Goal: Transaction & Acquisition: Purchase product/service

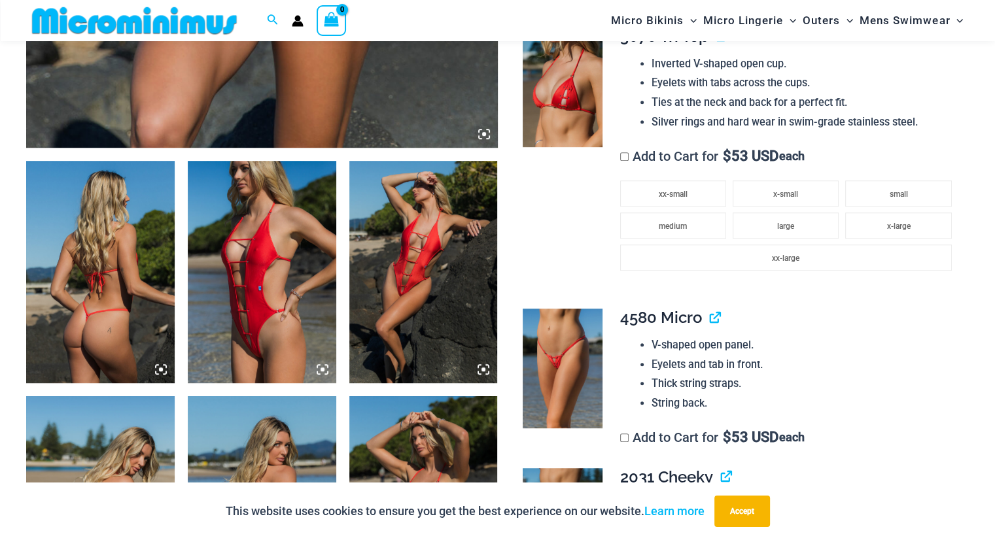
scroll to position [686, 0]
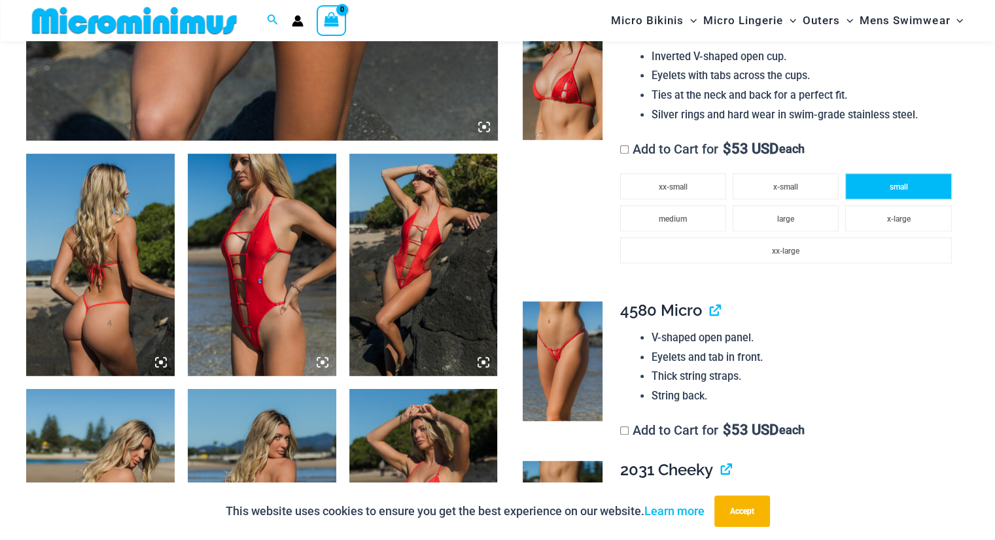
click at [898, 188] on span "small" at bounding box center [899, 187] width 18 height 9
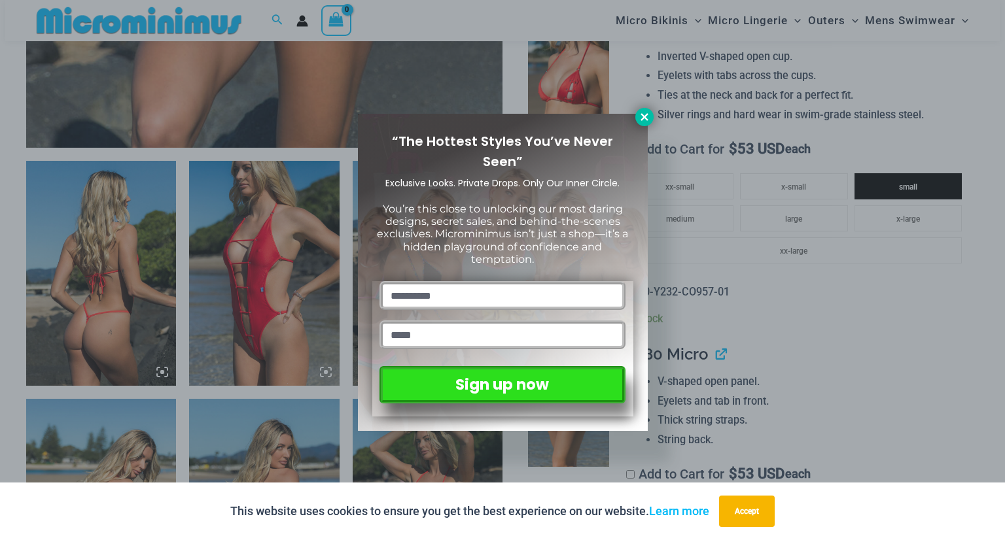
click at [643, 116] on icon at bounding box center [644, 116] width 7 height 7
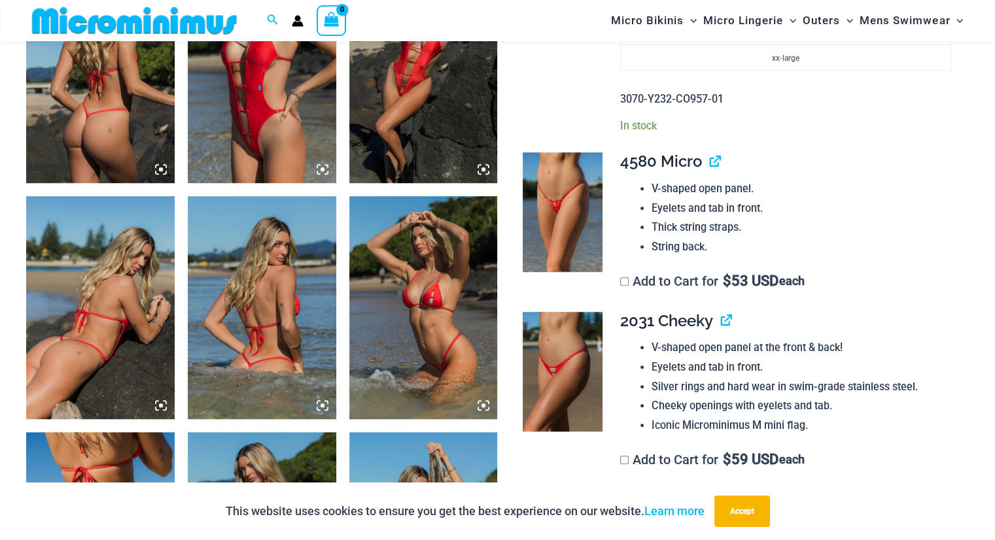
scroll to position [942, 0]
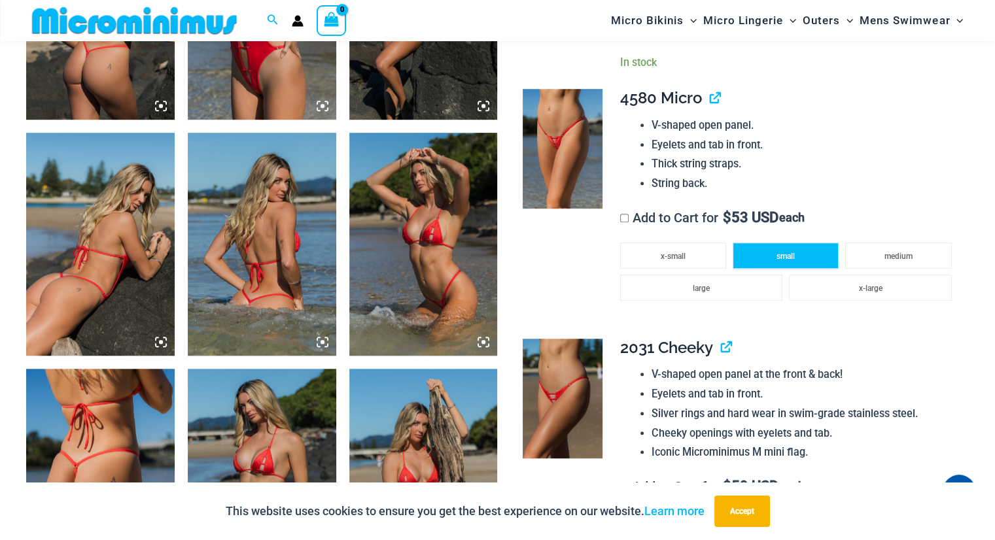
click at [791, 254] on span "small" at bounding box center [786, 256] width 18 height 9
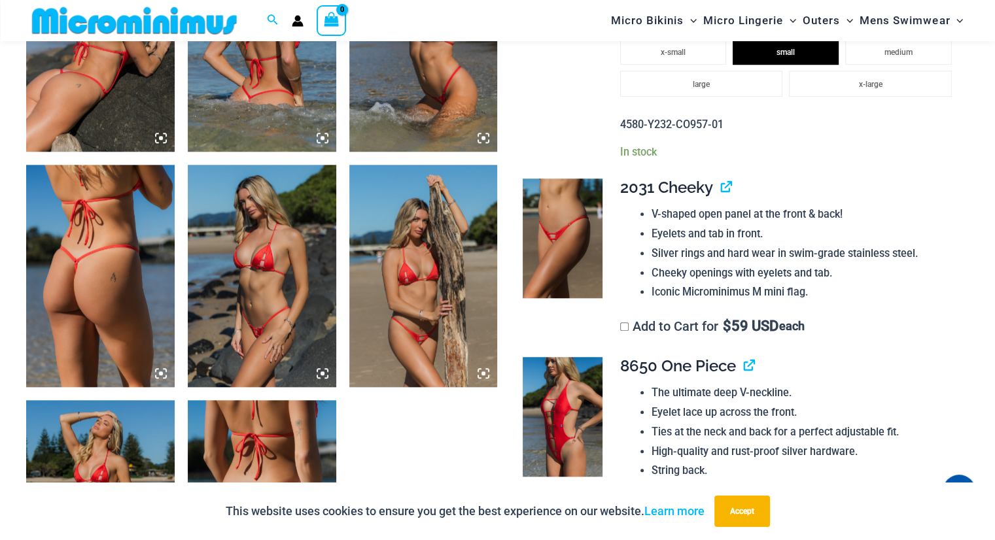
scroll to position [1138, 0]
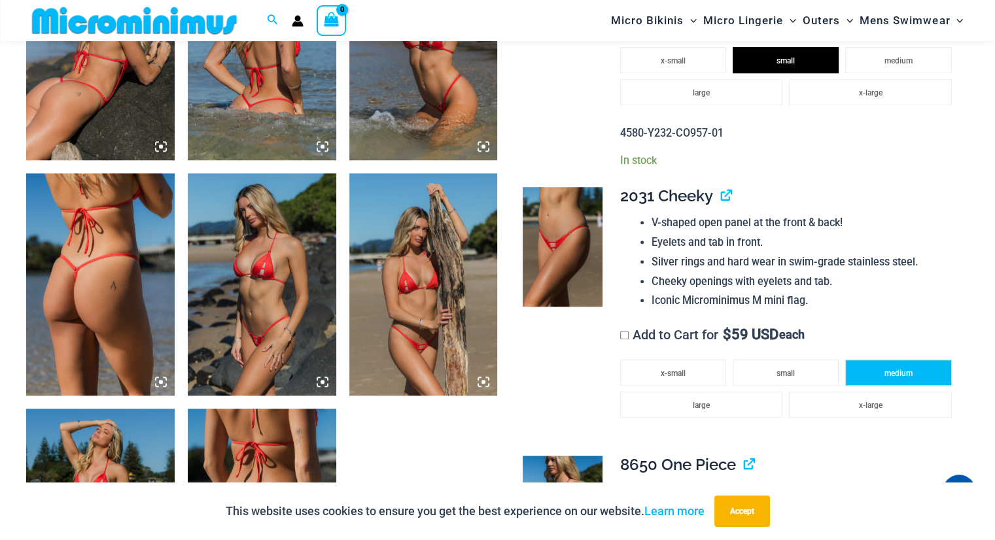
click at [877, 366] on li "medium" at bounding box center [898, 373] width 106 height 26
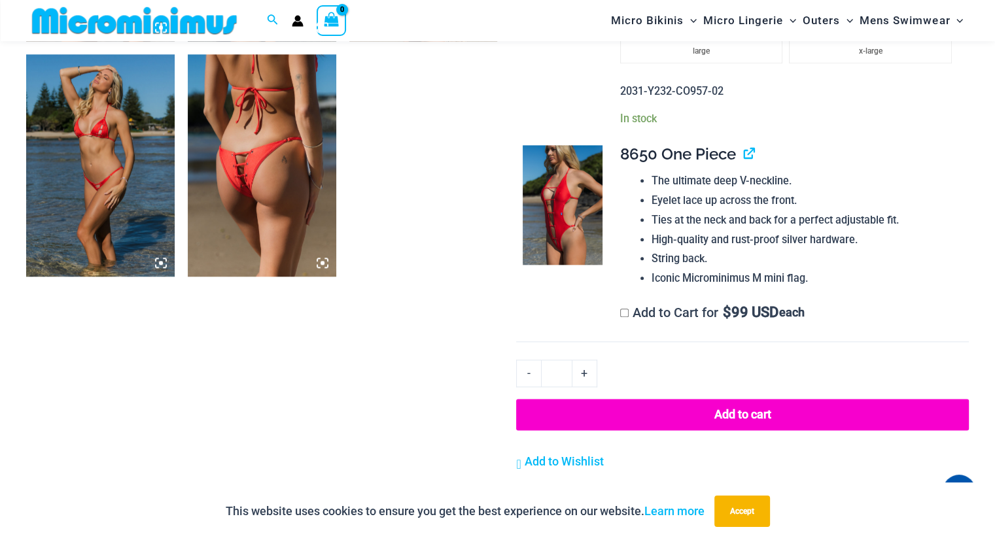
scroll to position [1544, 0]
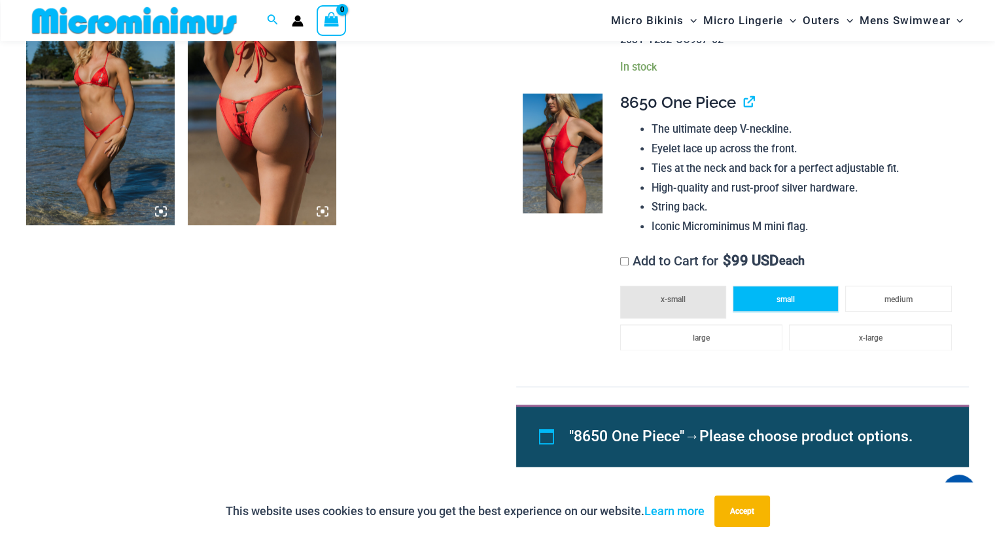
click at [796, 302] on li "small" at bounding box center [786, 299] width 106 height 26
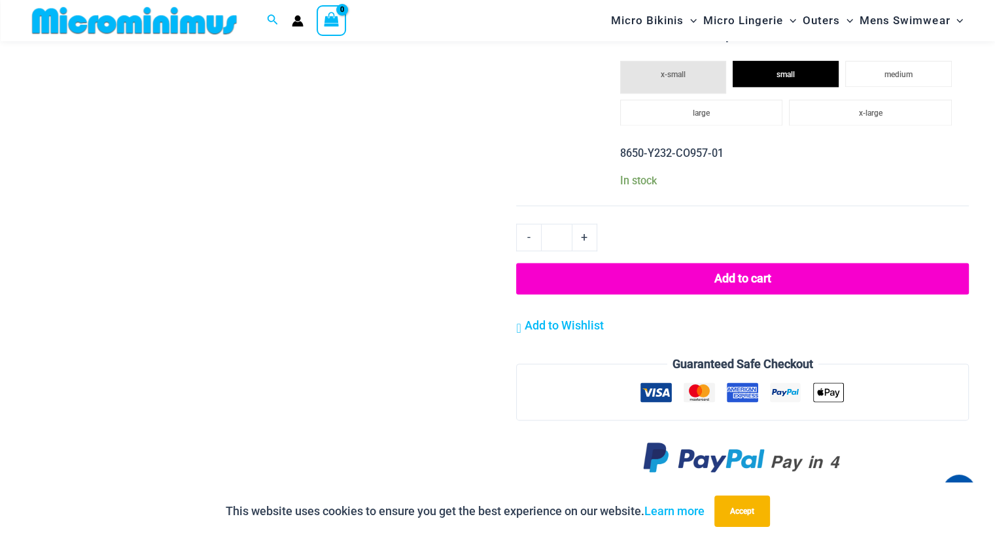
scroll to position [1803, 0]
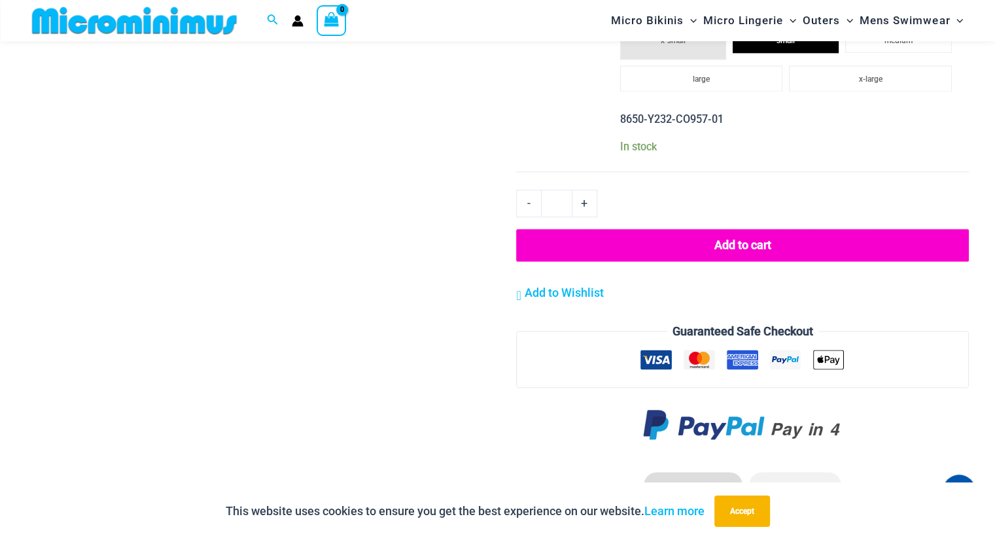
click at [754, 245] on button "Add to cart" at bounding box center [742, 245] width 453 height 33
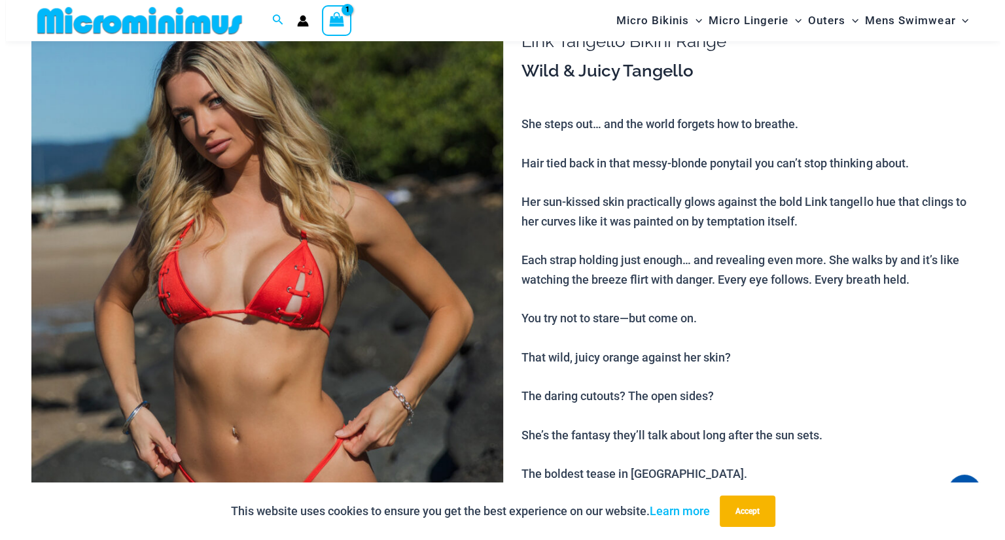
scroll to position [54, 0]
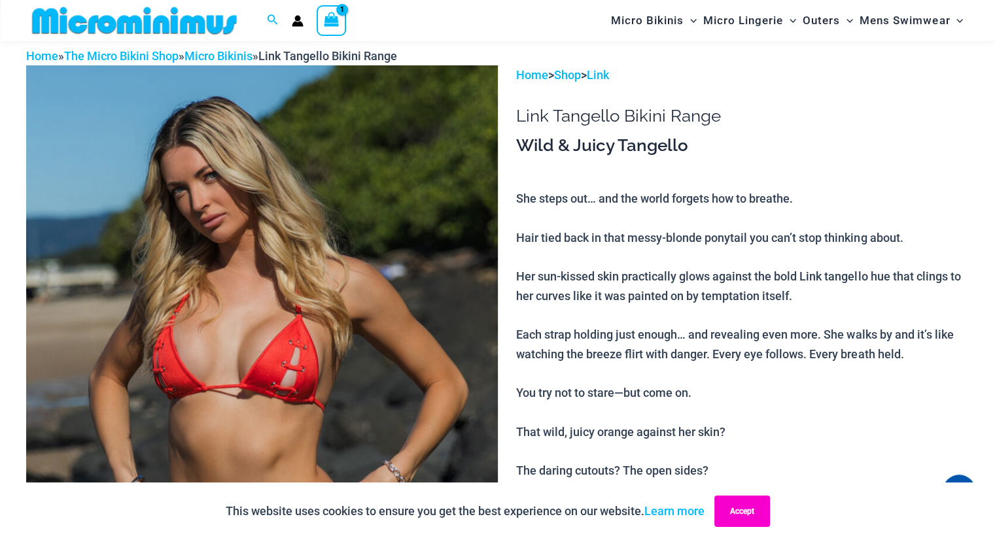
click at [752, 513] on button "Accept" at bounding box center [743, 511] width 56 height 31
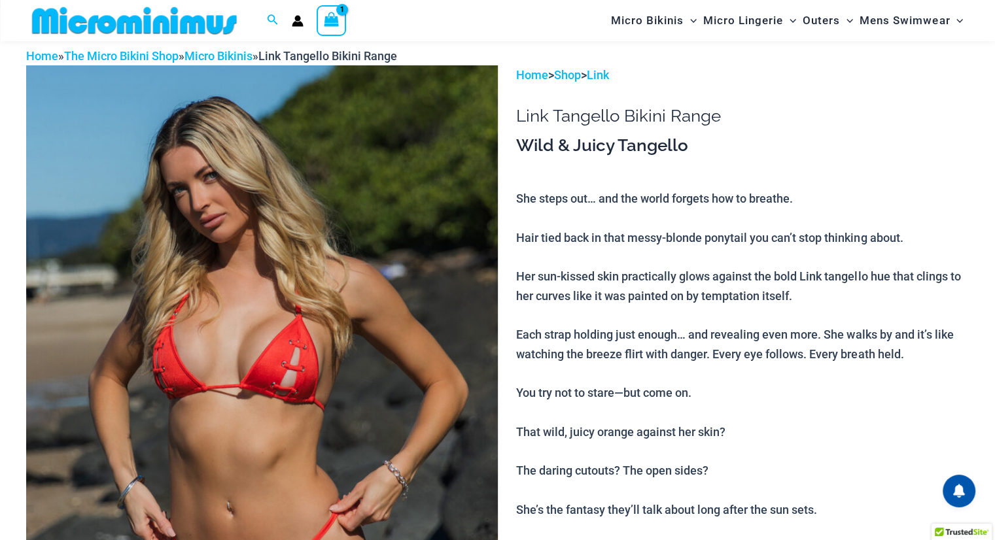
click at [336, 14] on icon "View Shopping Cart, 1 items" at bounding box center [331, 19] width 15 height 15
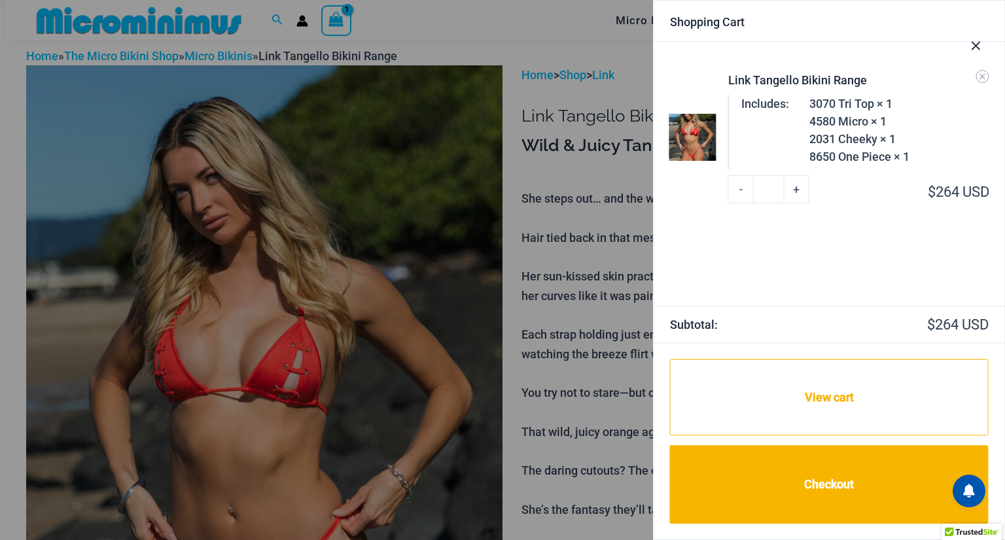
click at [701, 139] on img at bounding box center [692, 137] width 47 height 47
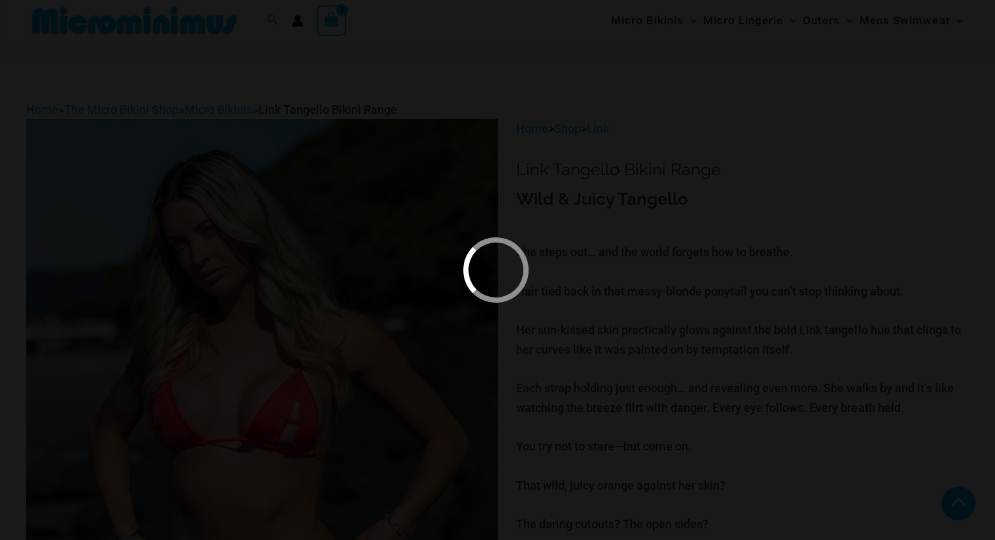
scroll to position [626, 0]
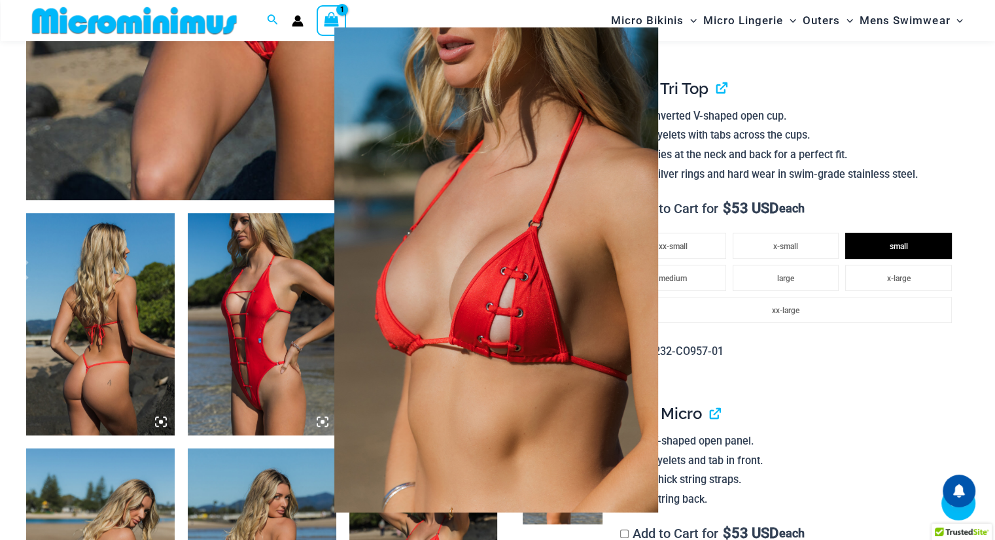
click at [559, 148] on img at bounding box center [496, 270] width 583 height 547
click at [870, 105] on div at bounding box center [497, 270] width 995 height 540
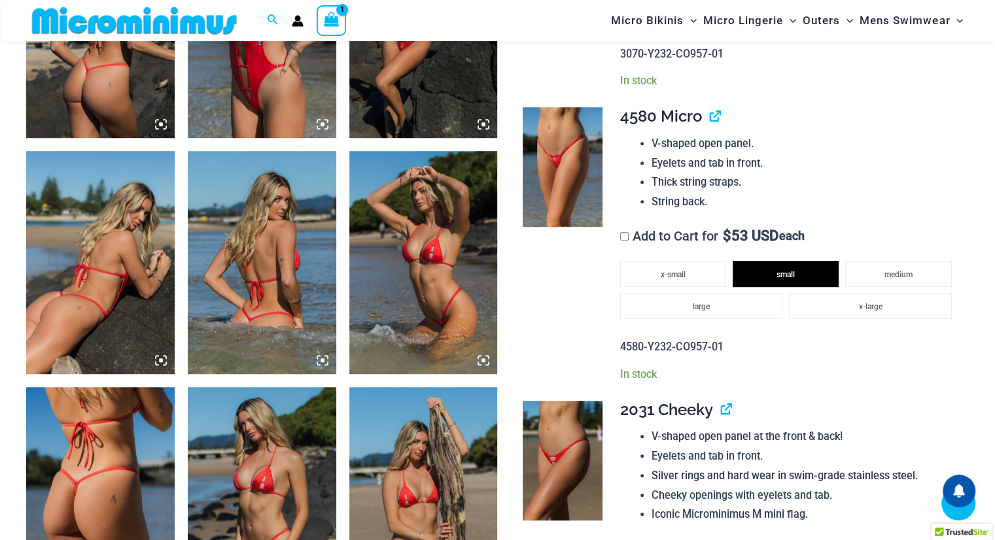
scroll to position [966, 0]
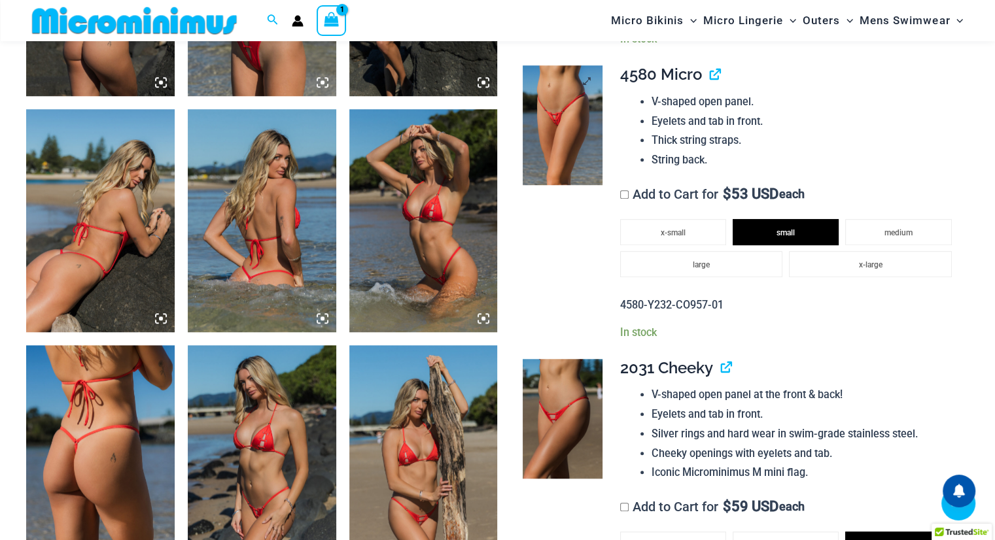
click at [569, 111] on img at bounding box center [563, 125] width 80 height 120
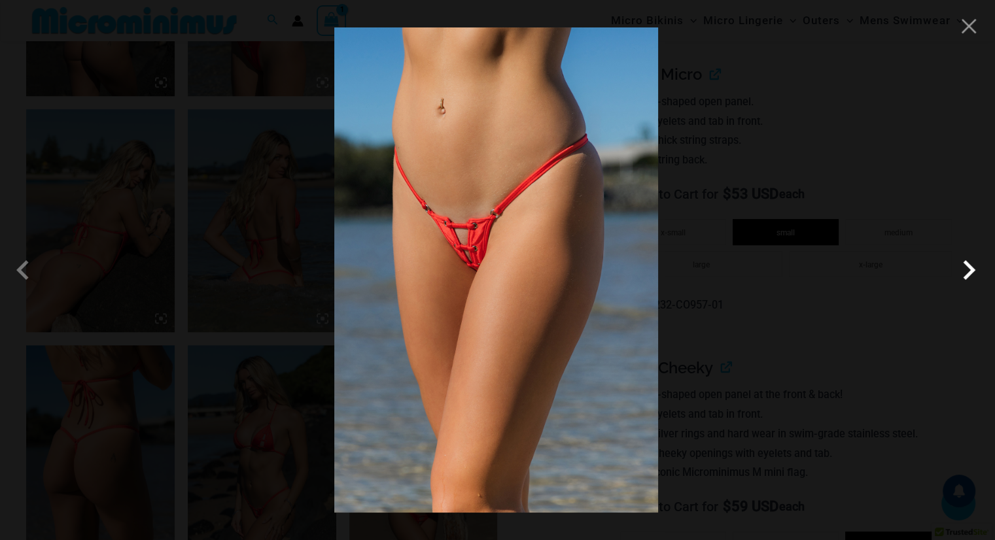
click at [968, 270] on span at bounding box center [968, 270] width 39 height 39
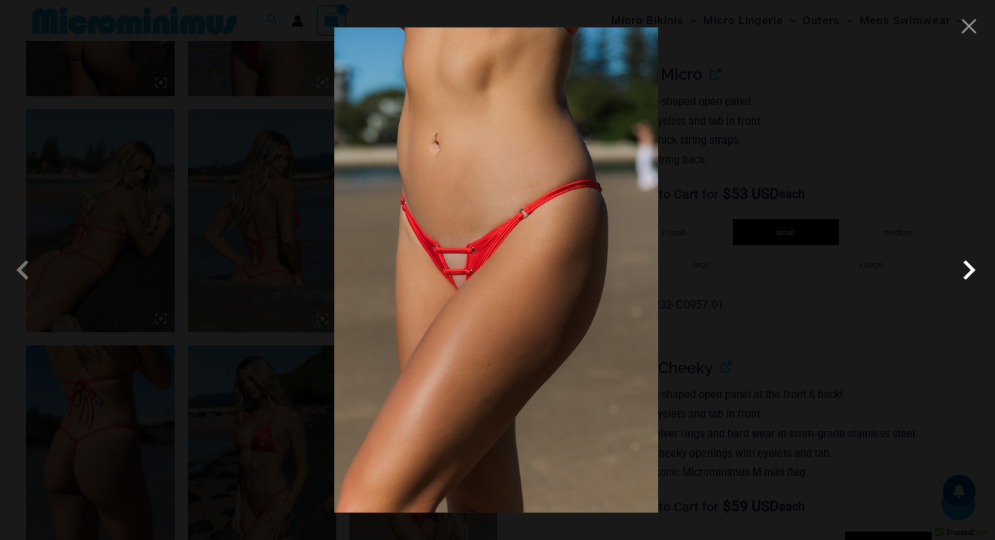
click at [964, 270] on span at bounding box center [968, 270] width 39 height 39
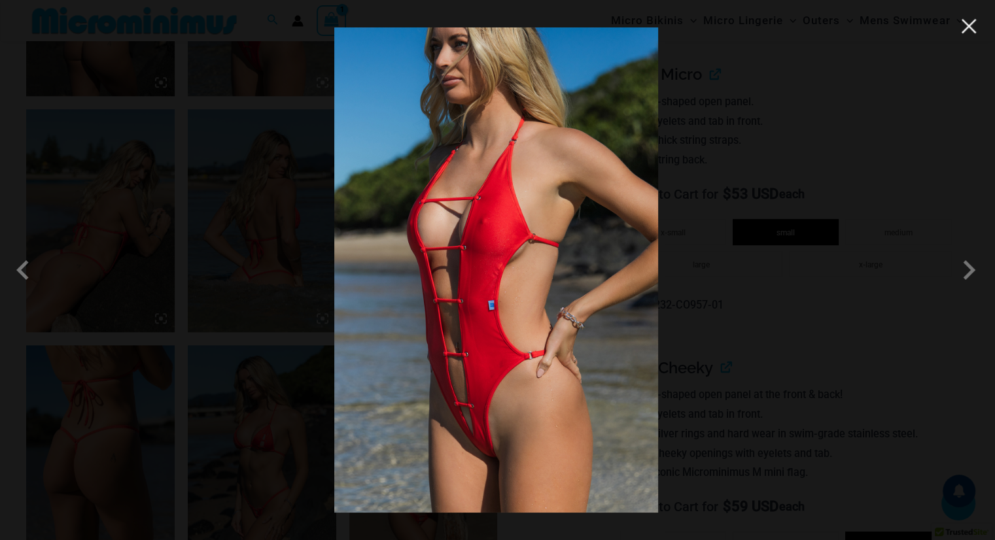
click at [973, 35] on button "Close" at bounding box center [969, 26] width 20 height 20
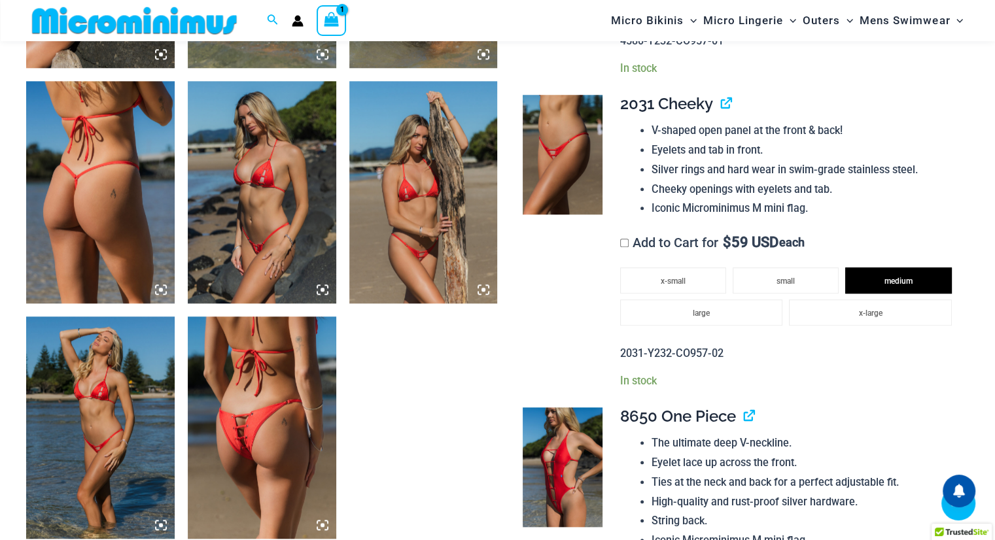
scroll to position [1230, 0]
click at [557, 152] on img at bounding box center [563, 155] width 80 height 120
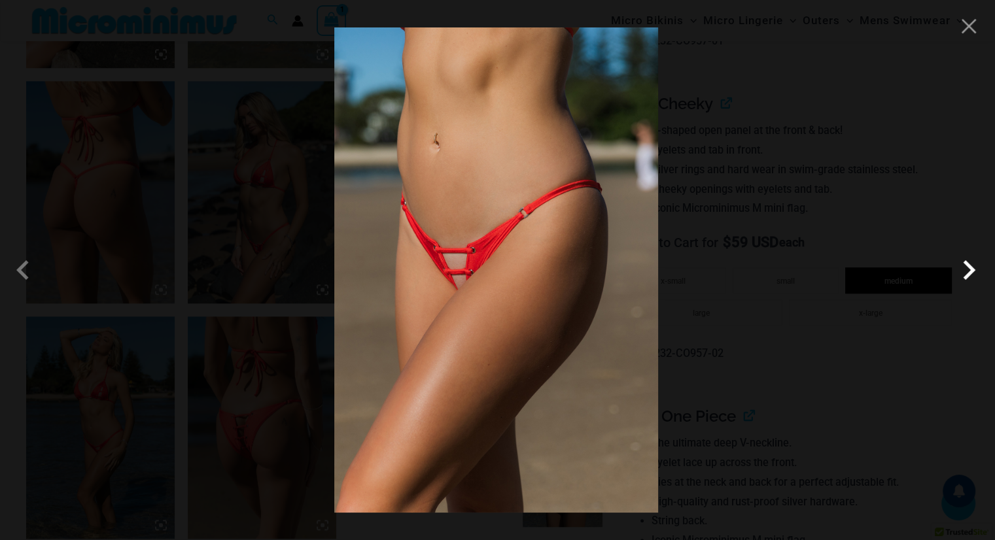
click at [971, 266] on span at bounding box center [968, 270] width 39 height 39
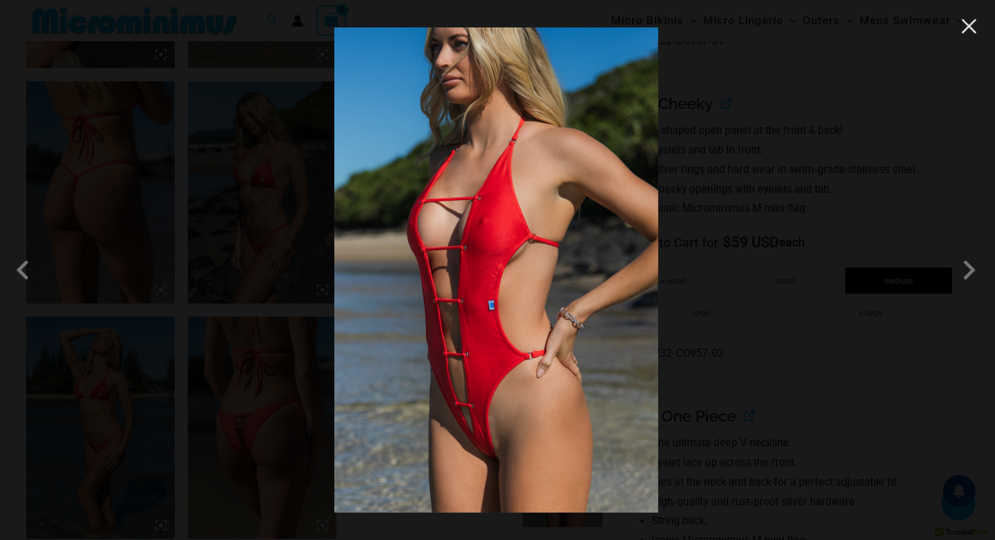
click at [971, 27] on button "Close" at bounding box center [969, 26] width 20 height 20
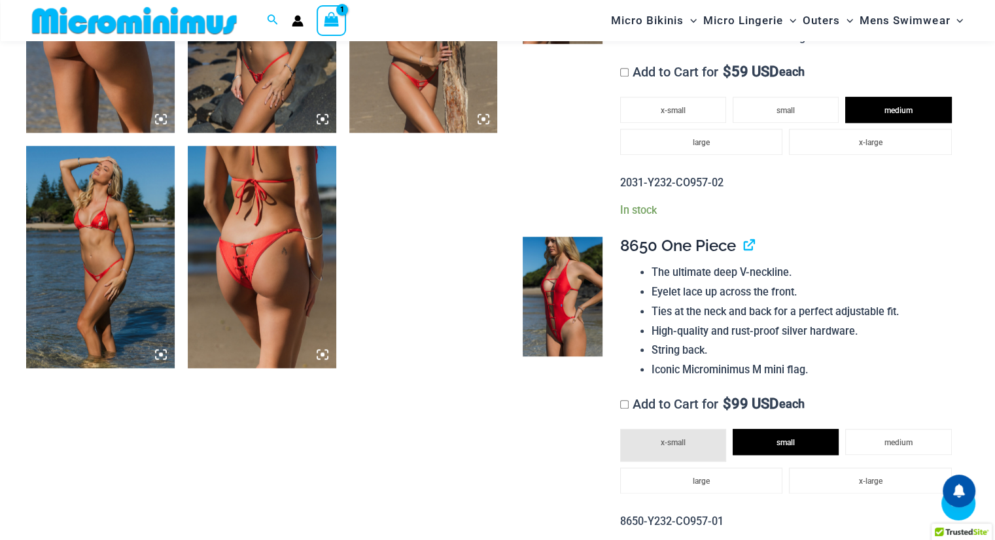
scroll to position [1404, 0]
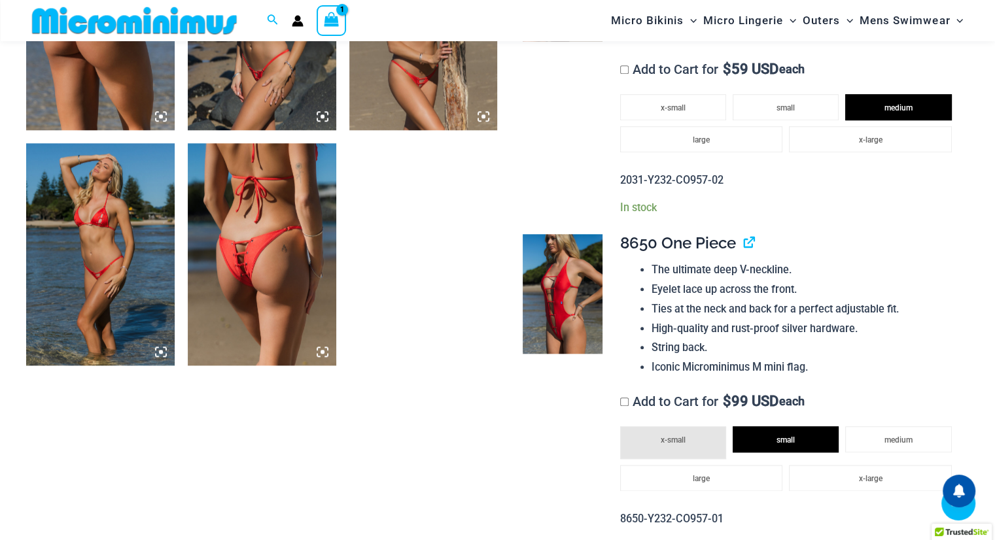
click at [272, 265] on img at bounding box center [262, 254] width 149 height 222
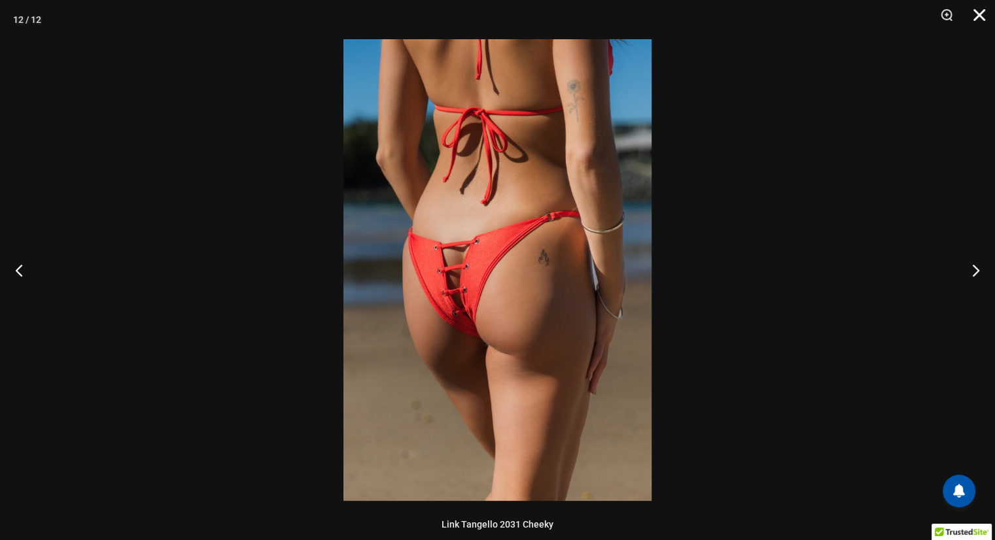
click at [974, 9] on button "Close" at bounding box center [975, 19] width 33 height 39
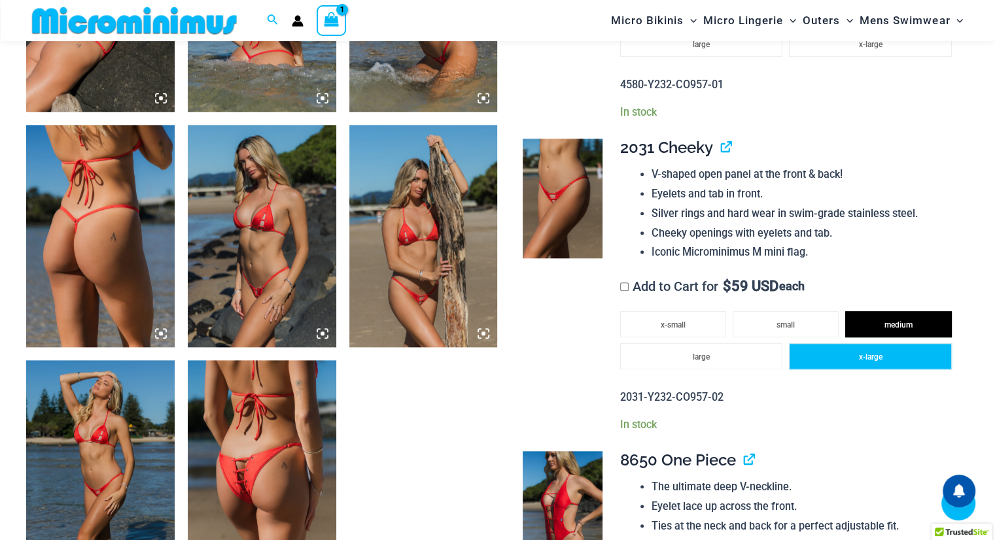
scroll to position [1184, 0]
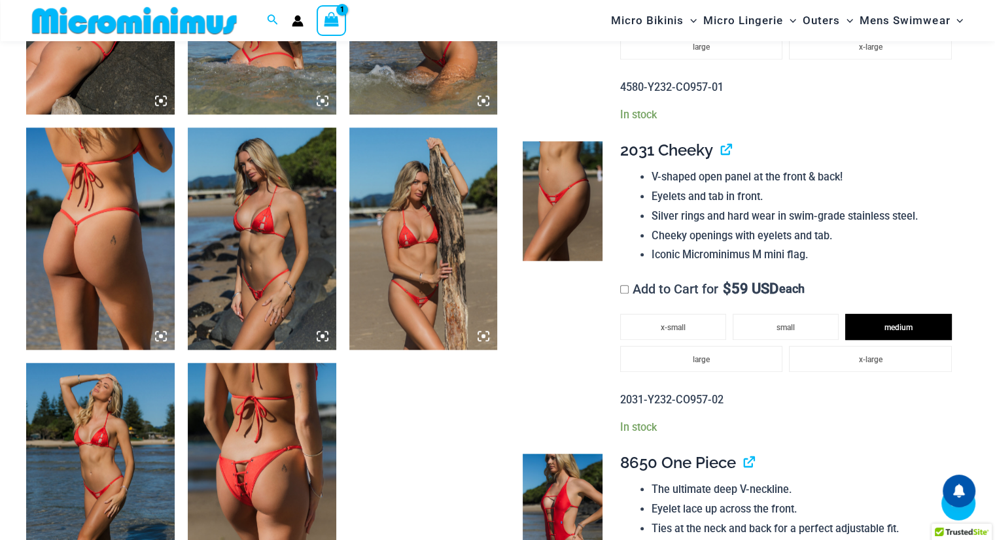
click at [92, 184] on img at bounding box center [100, 239] width 149 height 222
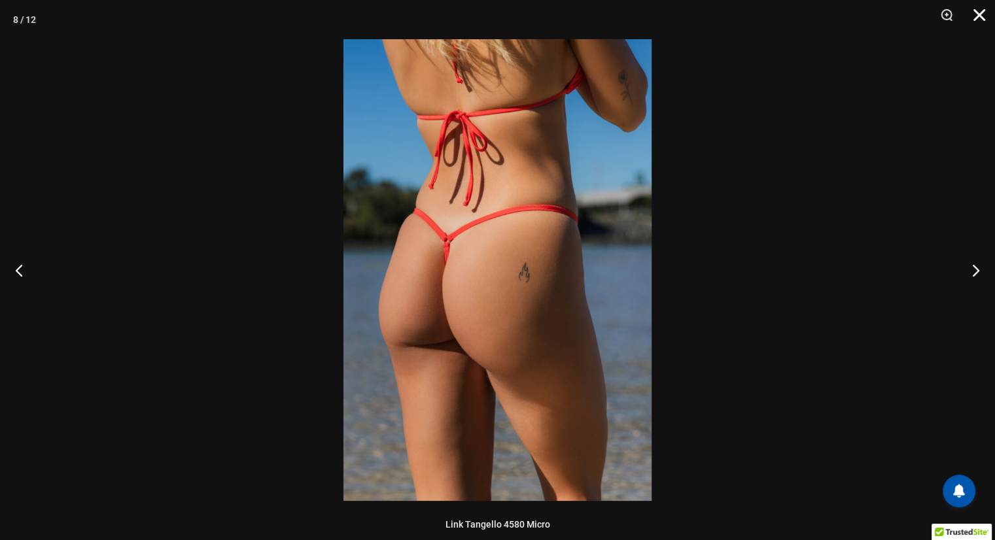
click at [976, 16] on button "Close" at bounding box center [975, 19] width 33 height 39
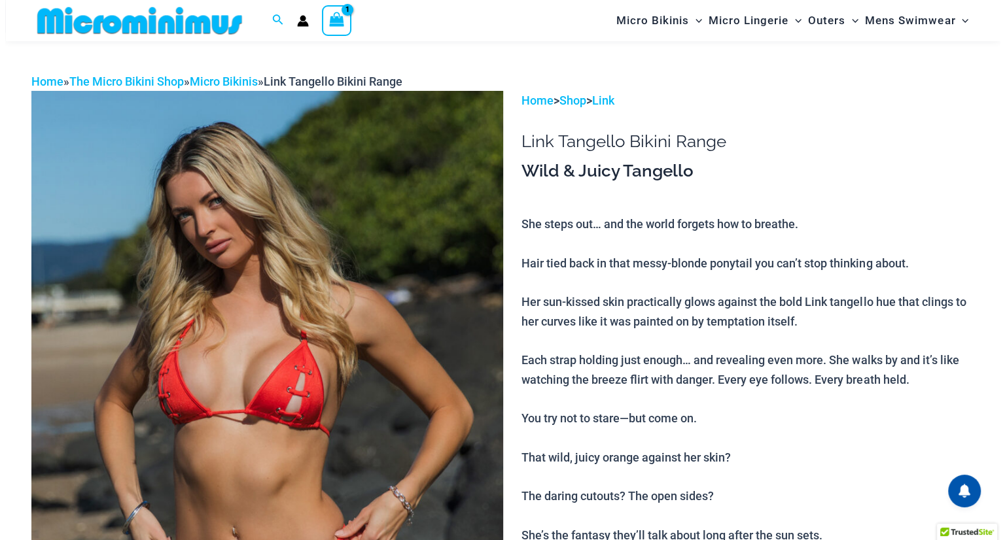
scroll to position [0, 0]
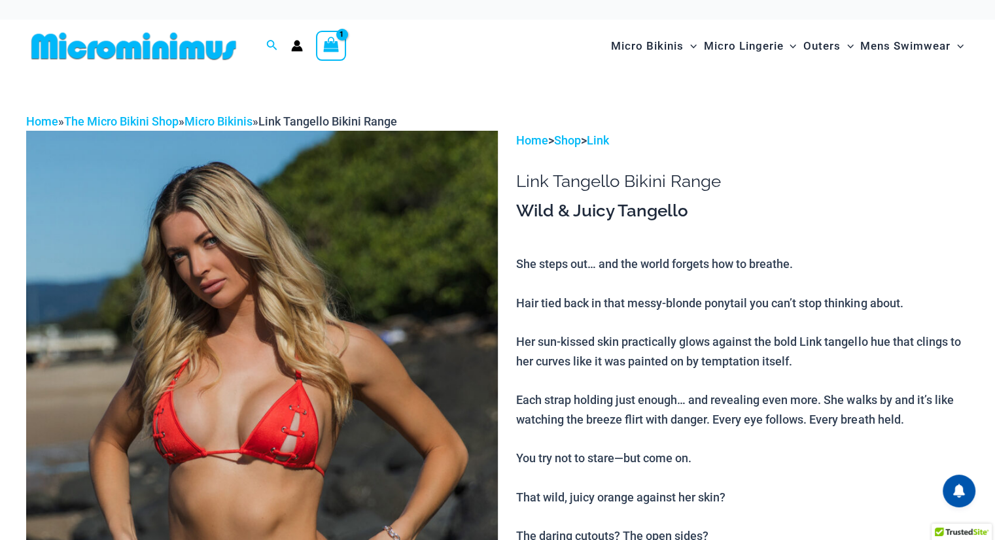
click at [335, 44] on icon "View Shopping Cart, 1 items" at bounding box center [331, 44] width 15 height 15
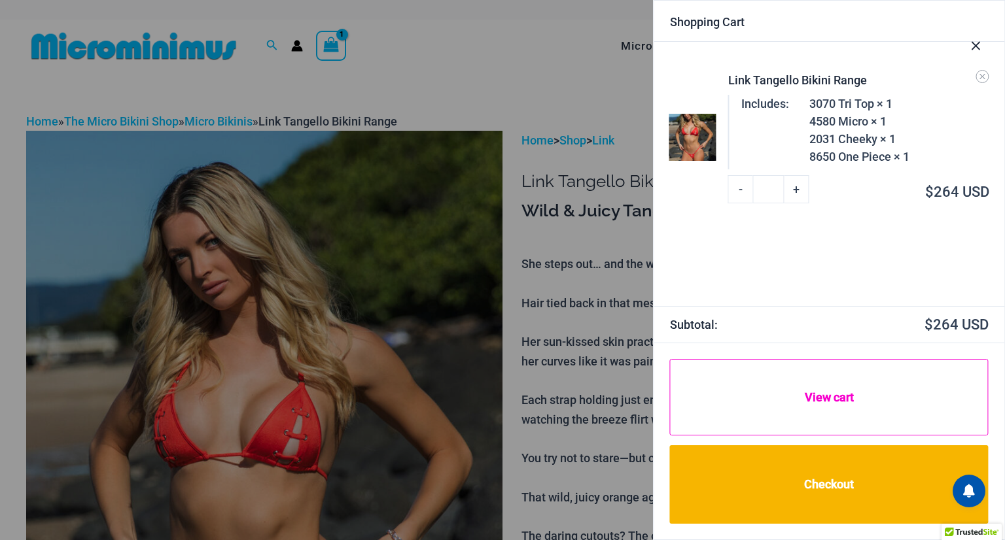
click at [822, 376] on link "View cart" at bounding box center [829, 397] width 319 height 77
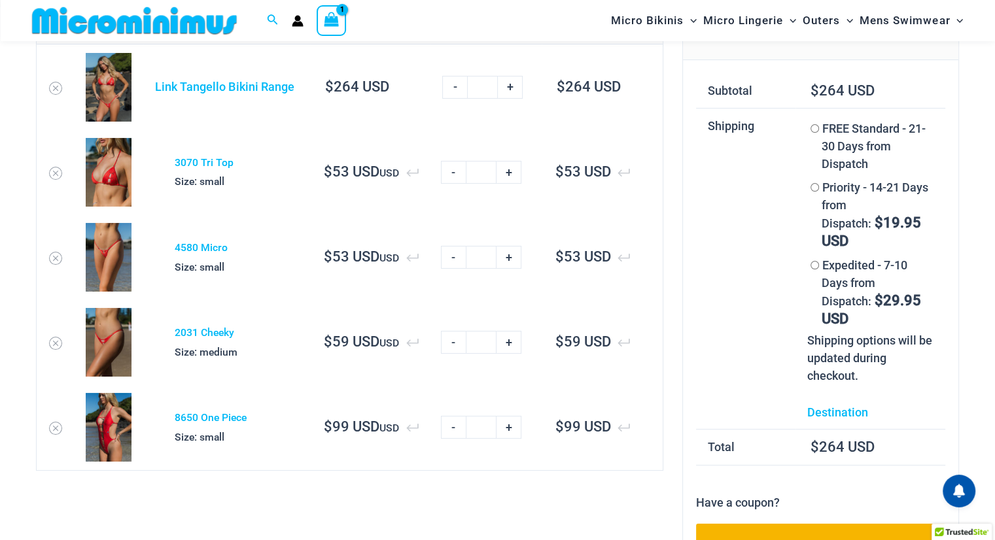
scroll to position [70, 0]
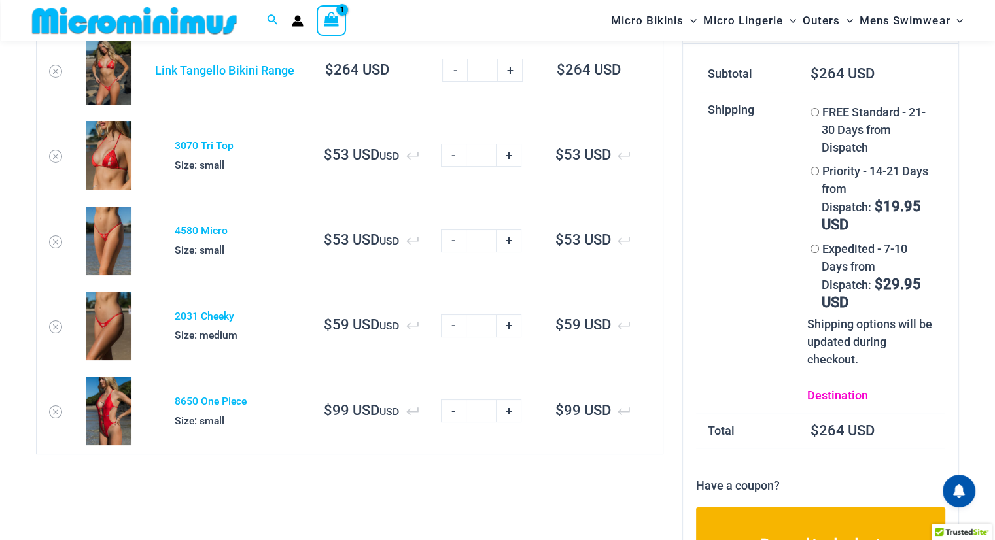
click at [845, 389] on link "Destination" at bounding box center [837, 396] width 61 height 14
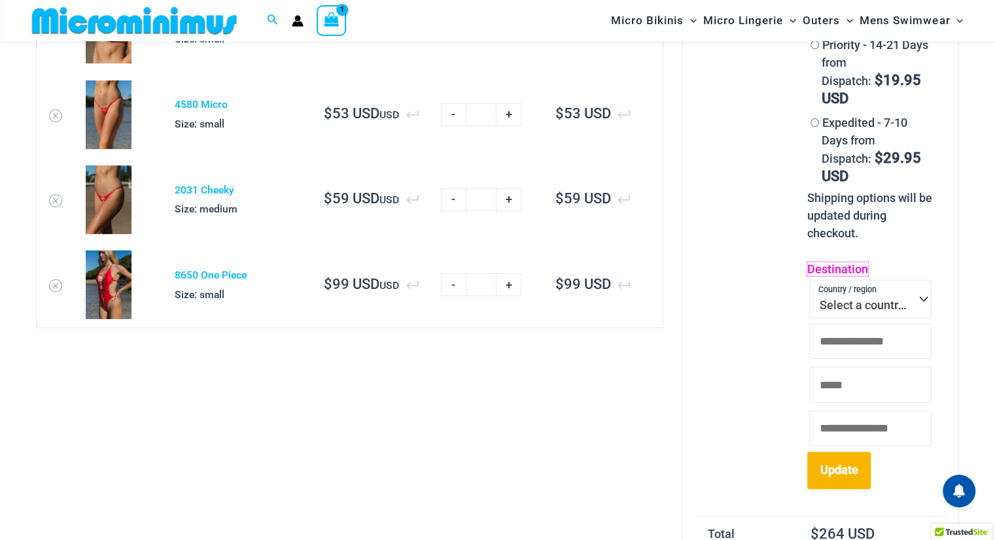
scroll to position [209, 0]
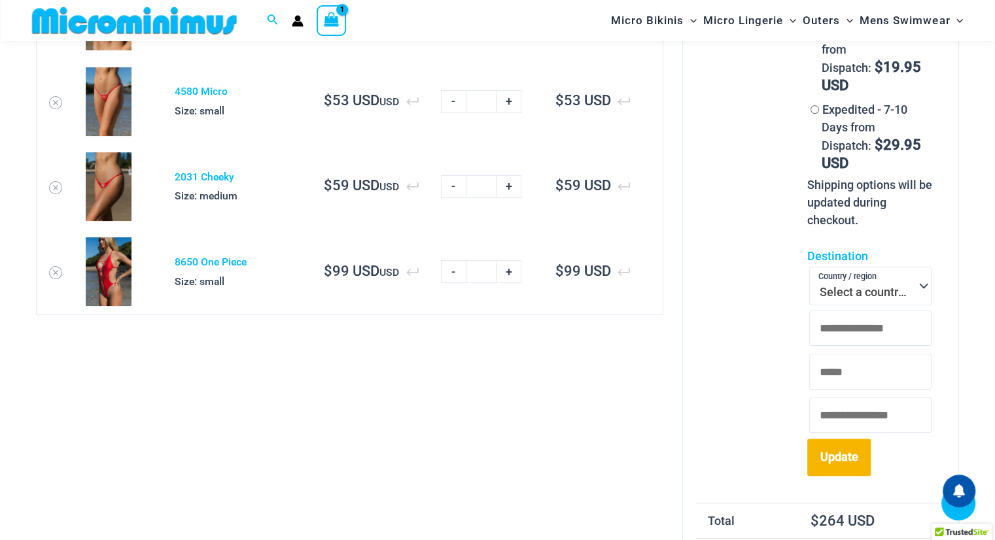
click at [875, 267] on span "Select a country / region…" at bounding box center [870, 286] width 122 height 39
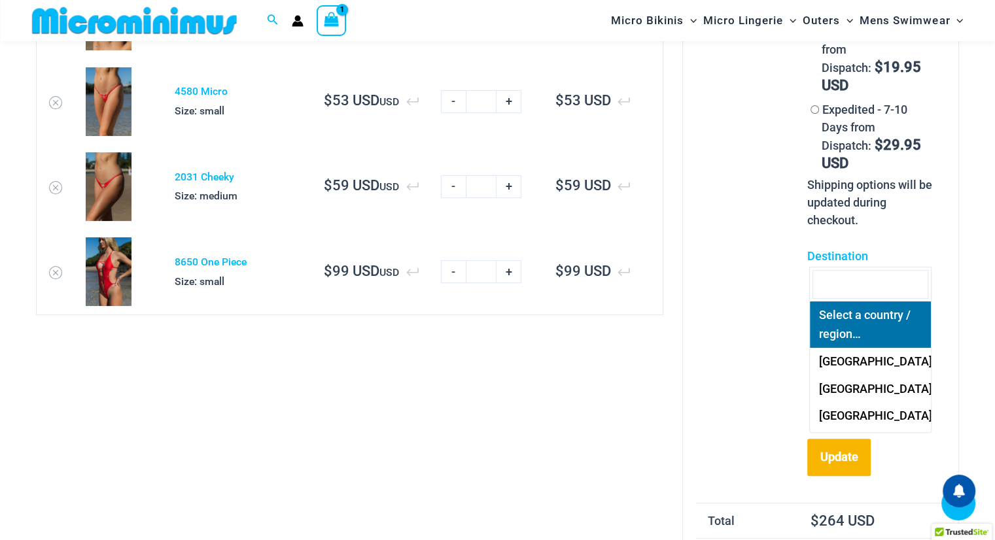
click at [860, 285] on input "text" at bounding box center [871, 284] width 116 height 29
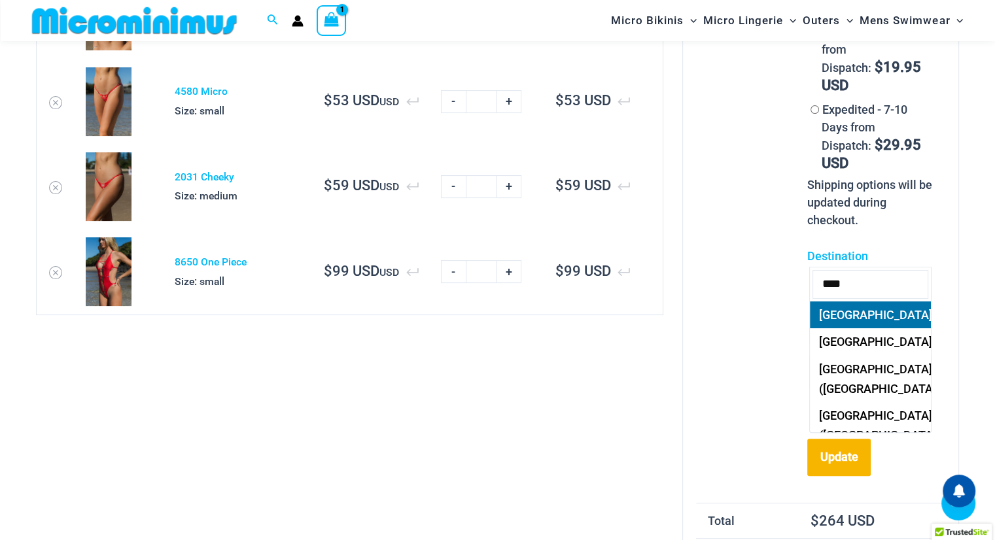
type input "****"
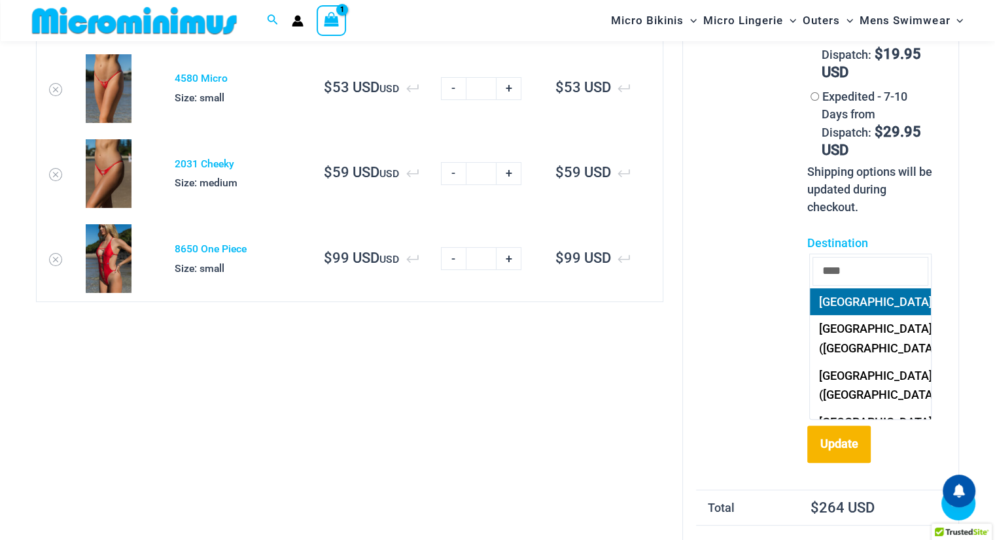
scroll to position [223, 0]
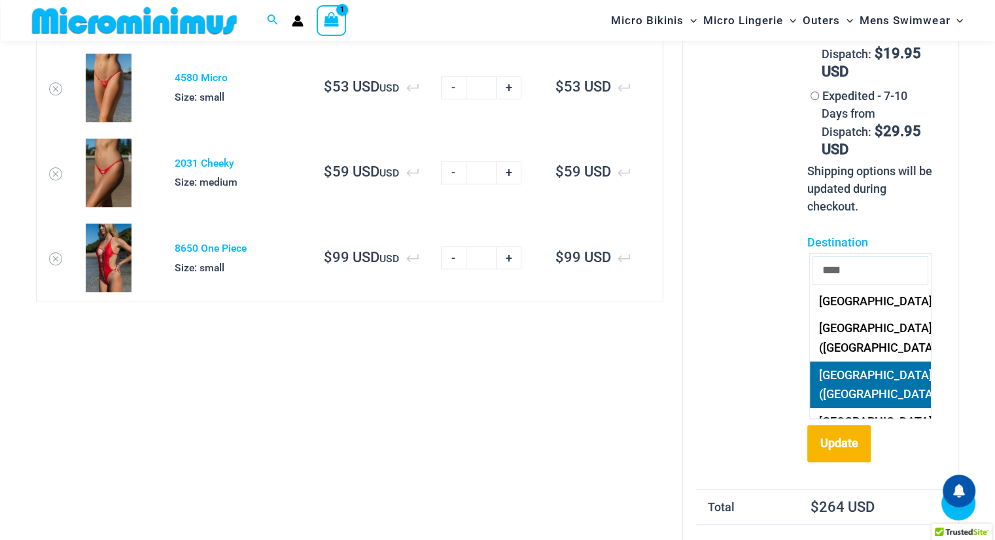
select select "**"
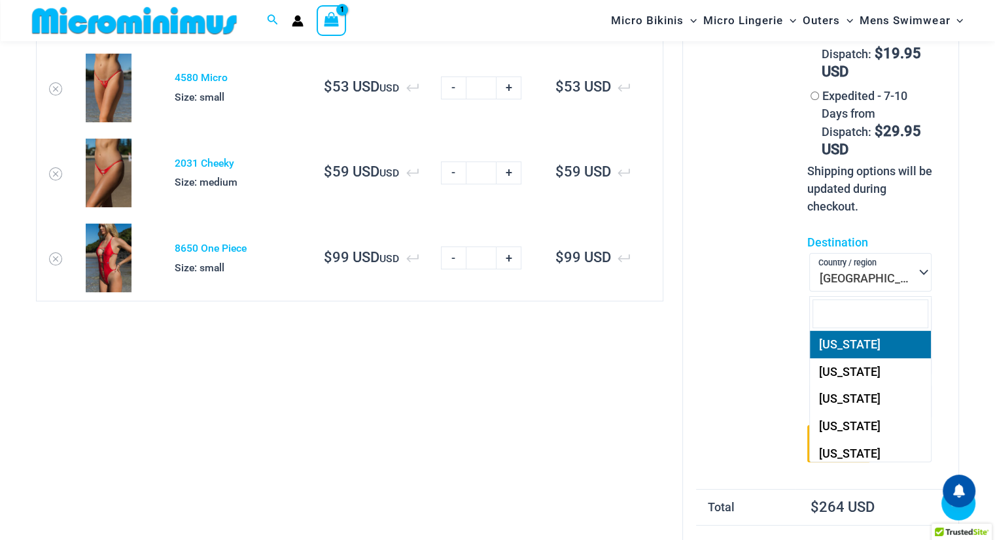
click at [908, 308] on span "State / County" at bounding box center [871, 316] width 102 height 16
click at [882, 317] on input "text" at bounding box center [871, 314] width 116 height 29
type input "**"
select select "**"
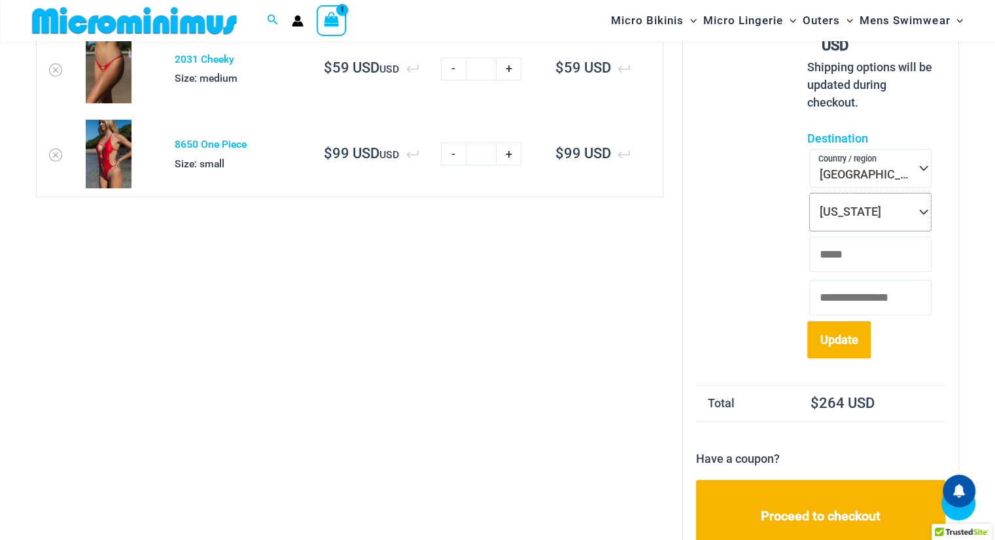
scroll to position [372, 0]
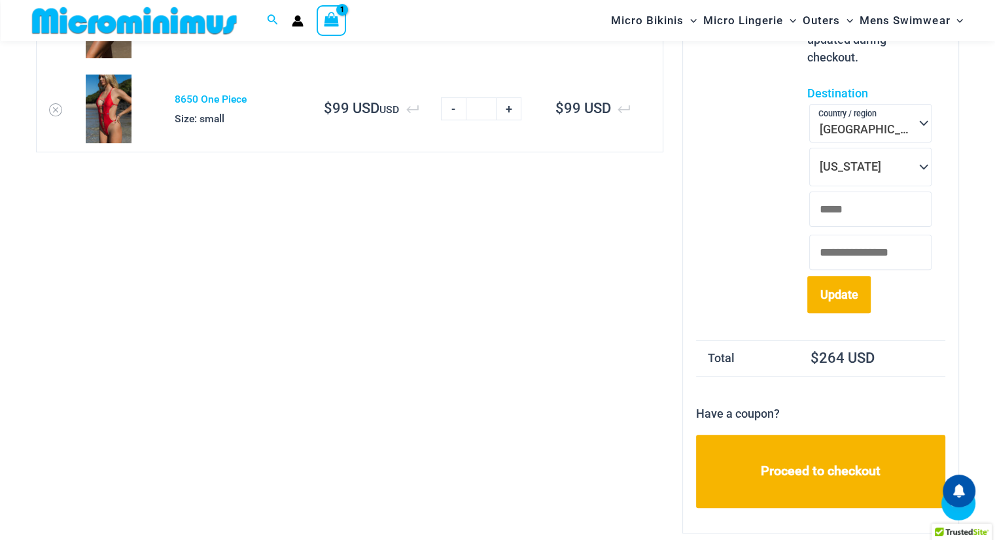
click at [889, 235] on input "ZIP Code *" at bounding box center [870, 252] width 122 height 35
click at [940, 215] on td "**********" at bounding box center [871, 64] width 150 height 551
click at [882, 192] on input "Town / City *" at bounding box center [870, 209] width 122 height 35
type input "**********"
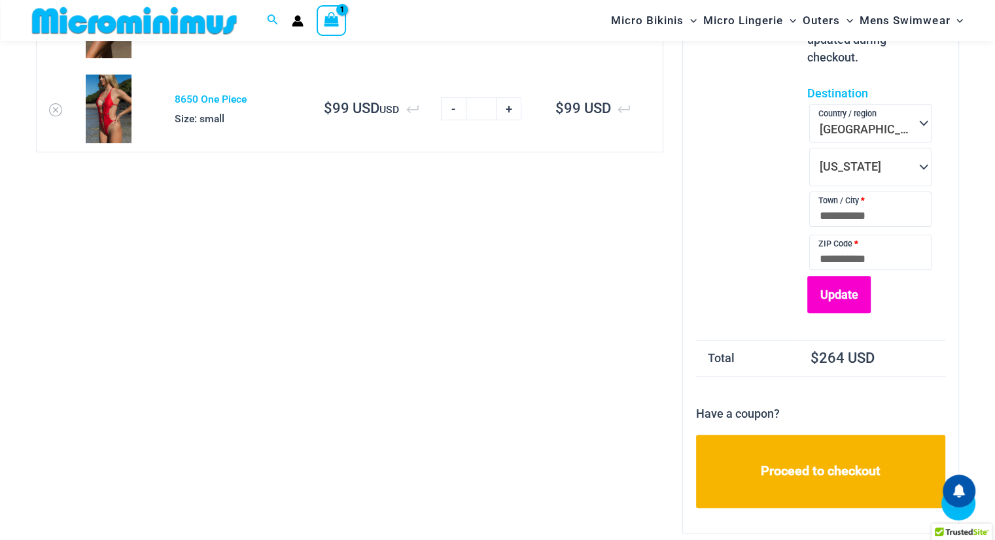
click at [849, 276] on button "Update" at bounding box center [838, 294] width 63 height 37
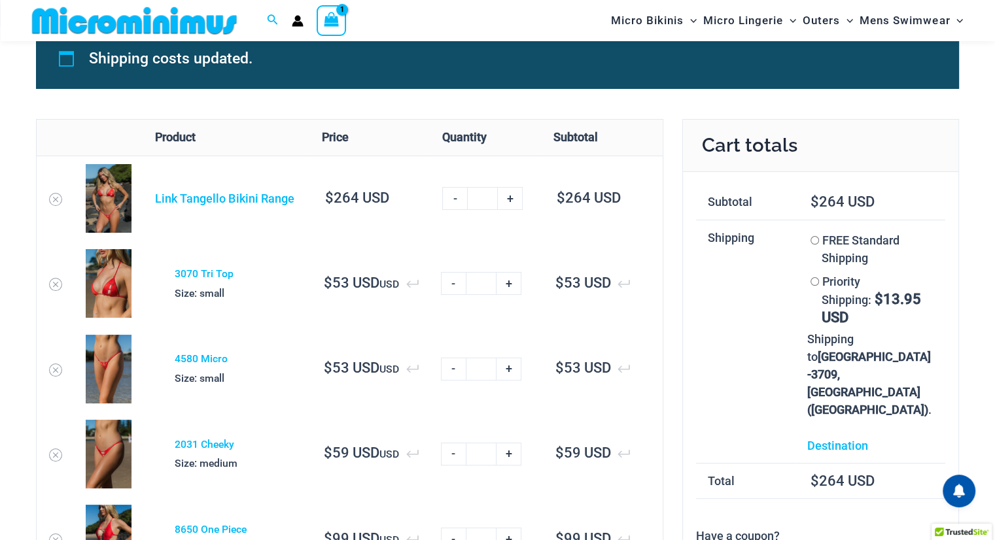
scroll to position [15, 0]
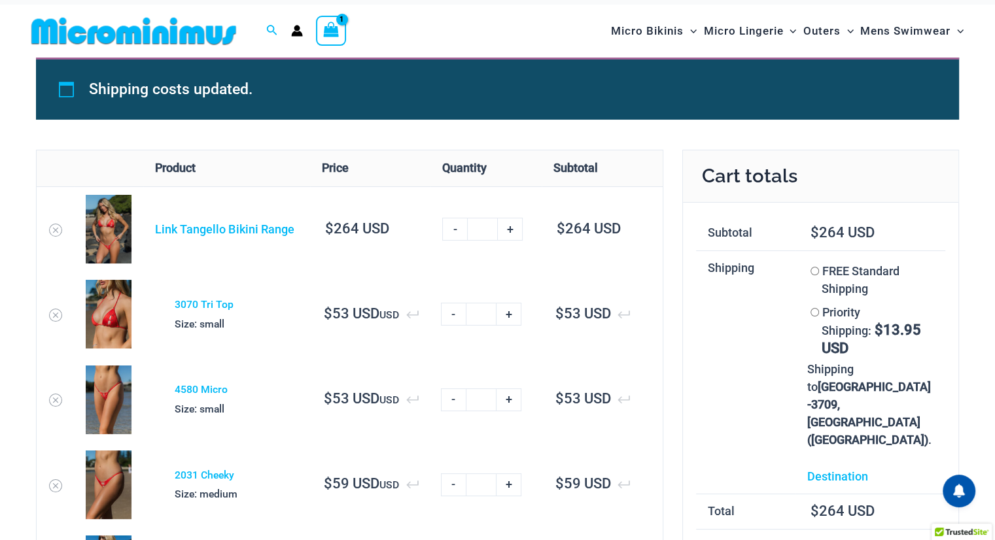
click at [96, 230] on img at bounding box center [109, 229] width 46 height 69
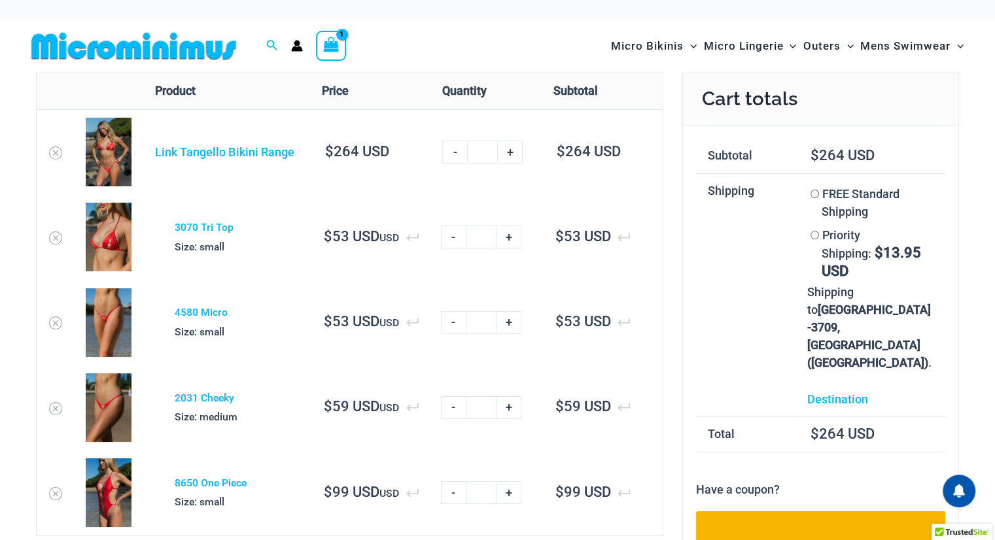
click at [224, 44] on img at bounding box center [133, 45] width 215 height 29
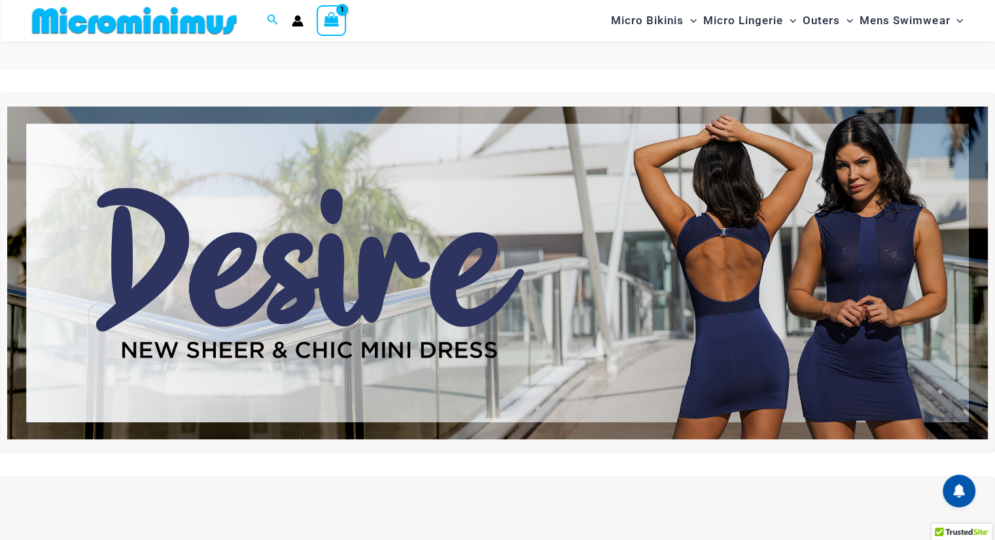
scroll to position [277, 0]
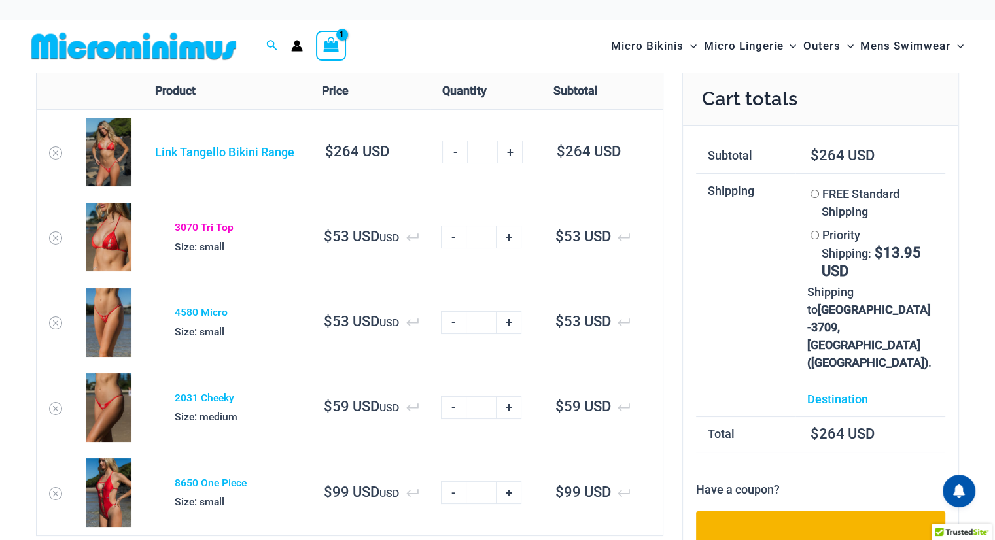
click at [217, 226] on link "3070 Tri Top" at bounding box center [204, 227] width 59 height 12
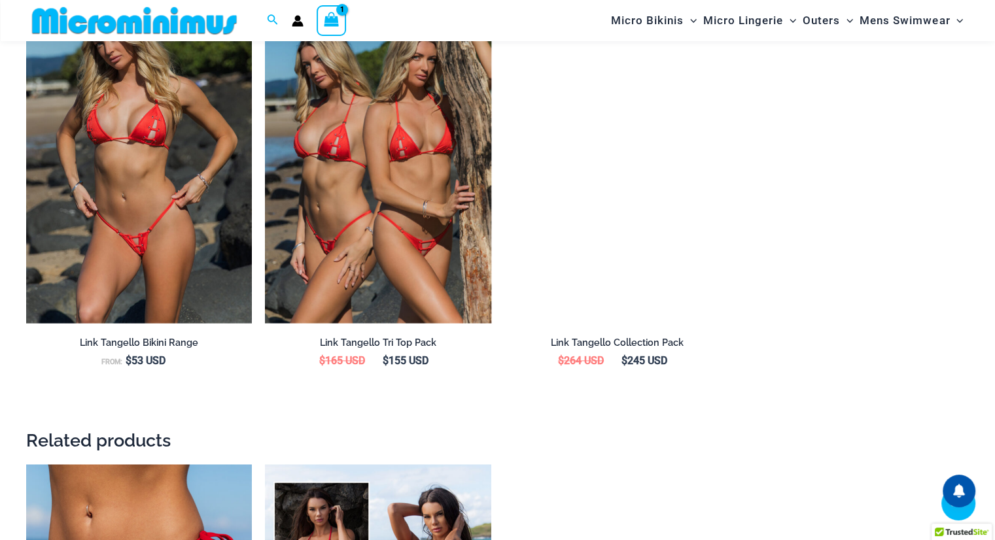
scroll to position [1555, 0]
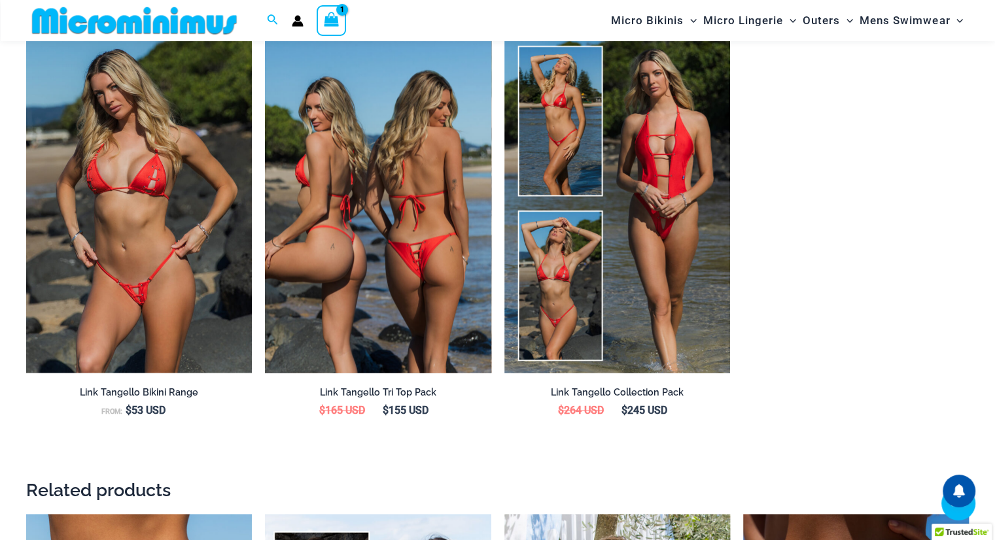
click at [412, 241] on img at bounding box center [378, 203] width 226 height 339
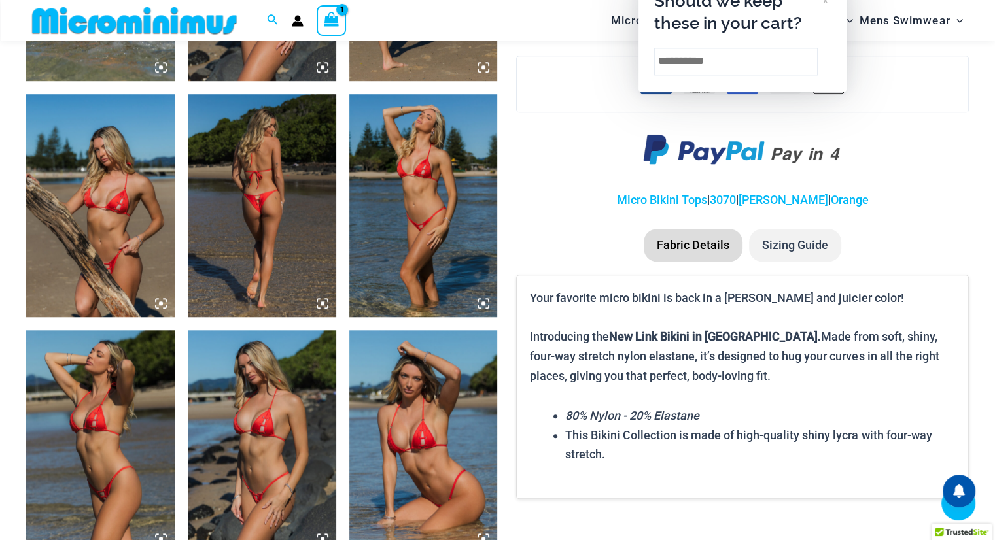
scroll to position [982, 0]
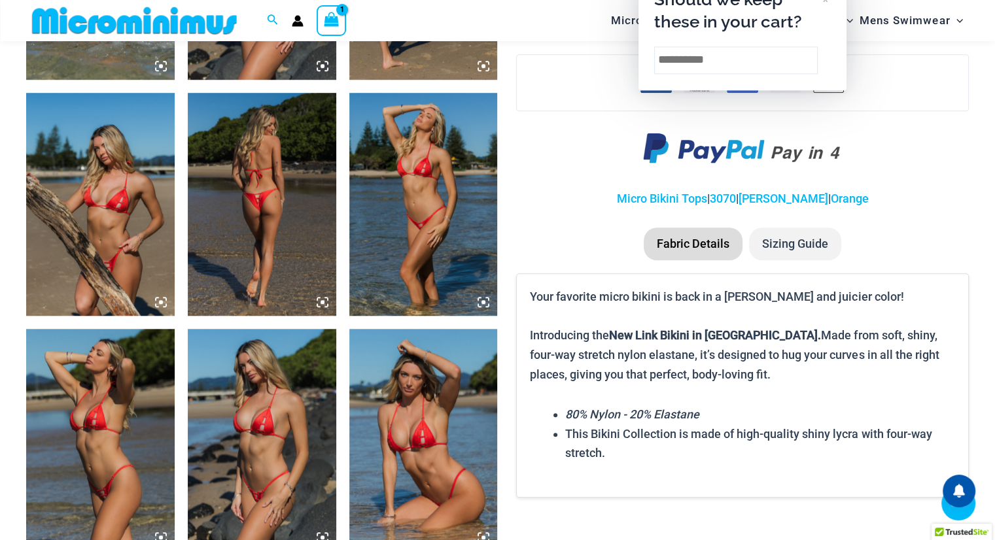
click at [260, 221] on img at bounding box center [262, 204] width 149 height 222
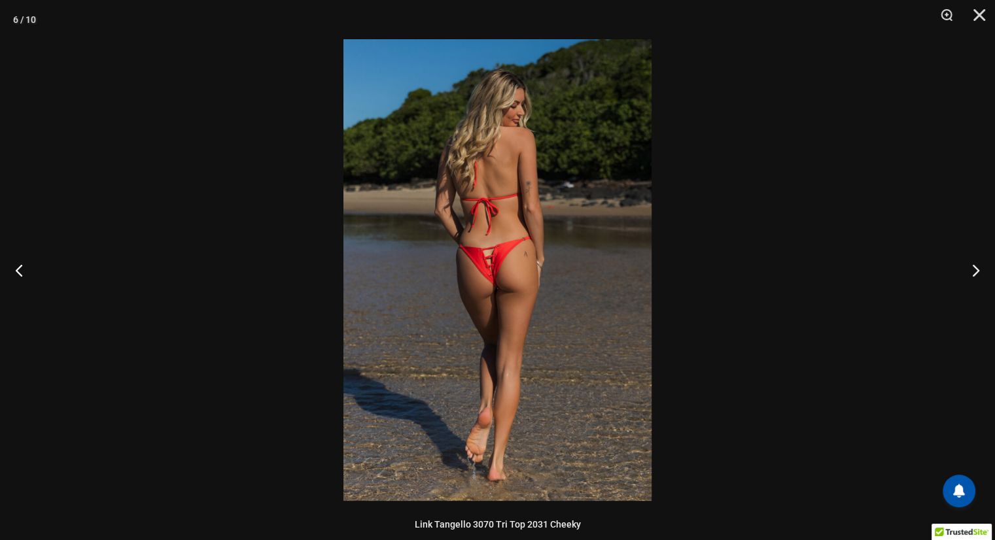
click at [260, 221] on div at bounding box center [497, 270] width 995 height 540
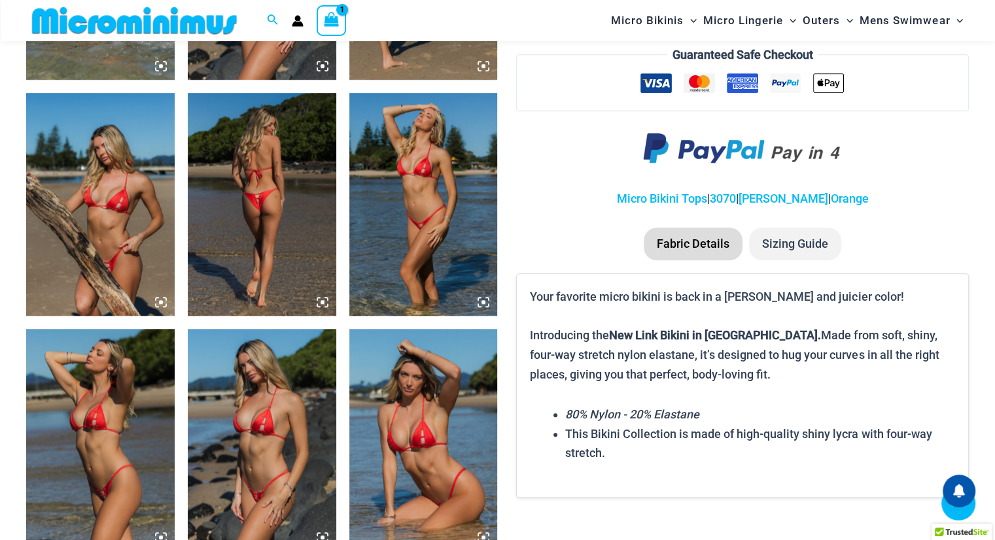
click at [272, 221] on img at bounding box center [262, 204] width 149 height 222
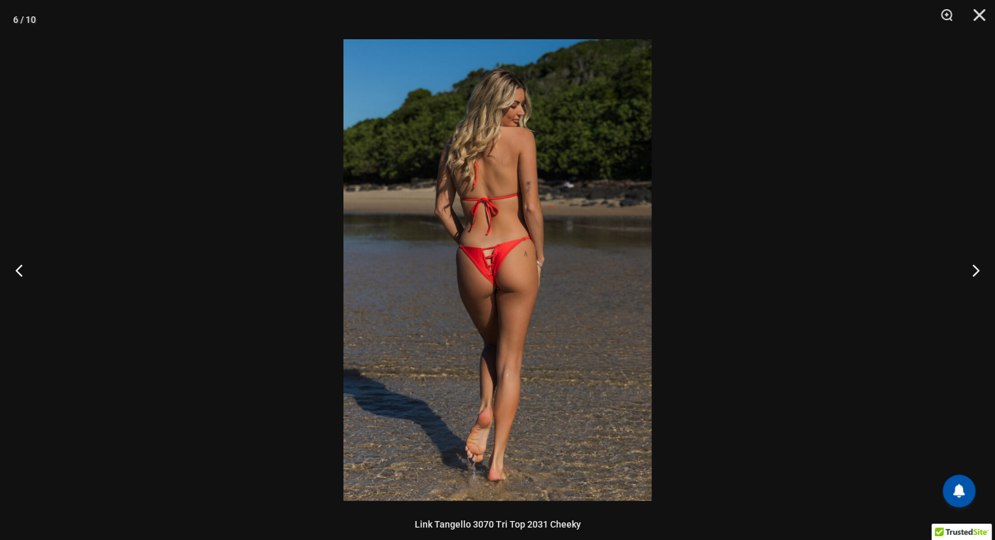
click at [272, 221] on div at bounding box center [497, 270] width 995 height 540
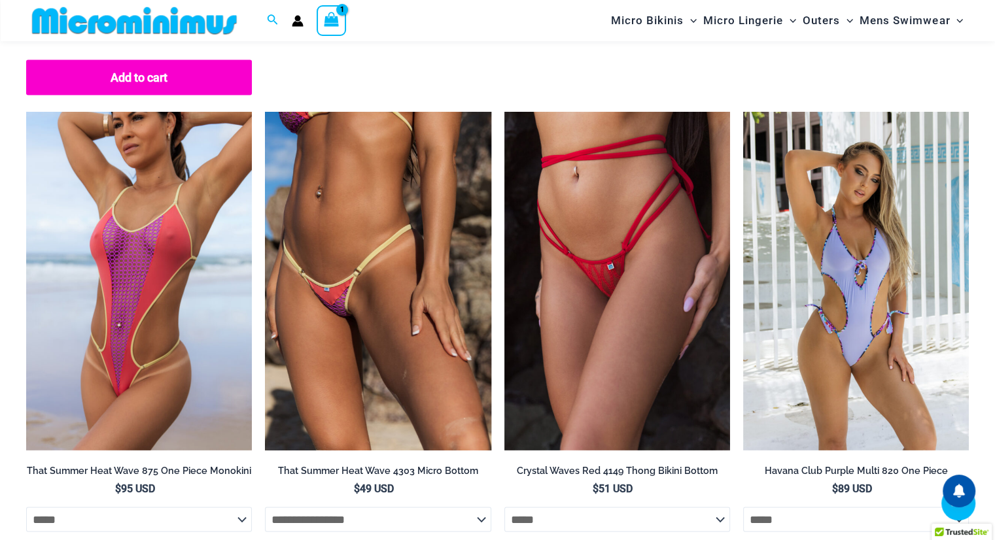
scroll to position [2553, 0]
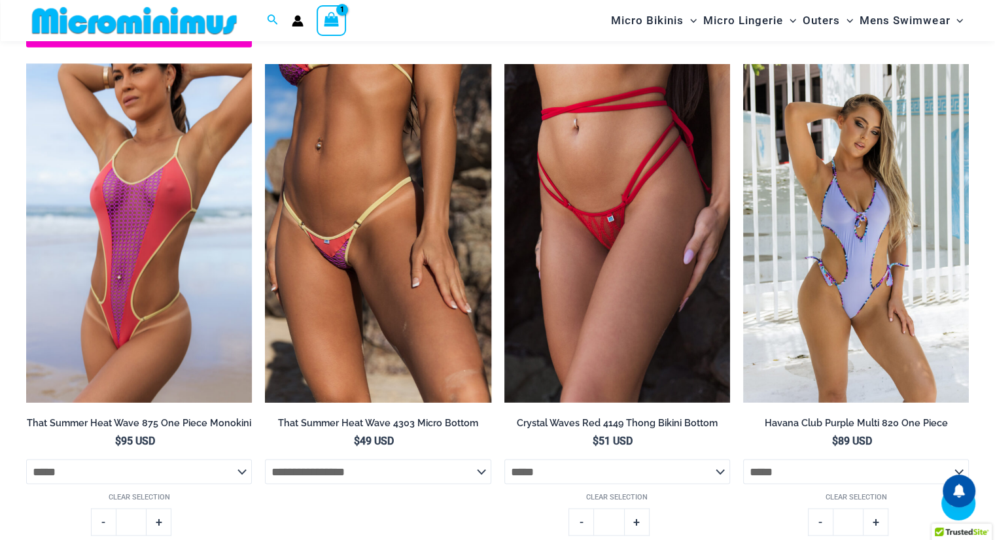
click at [162, 203] on img at bounding box center [139, 233] width 226 height 339
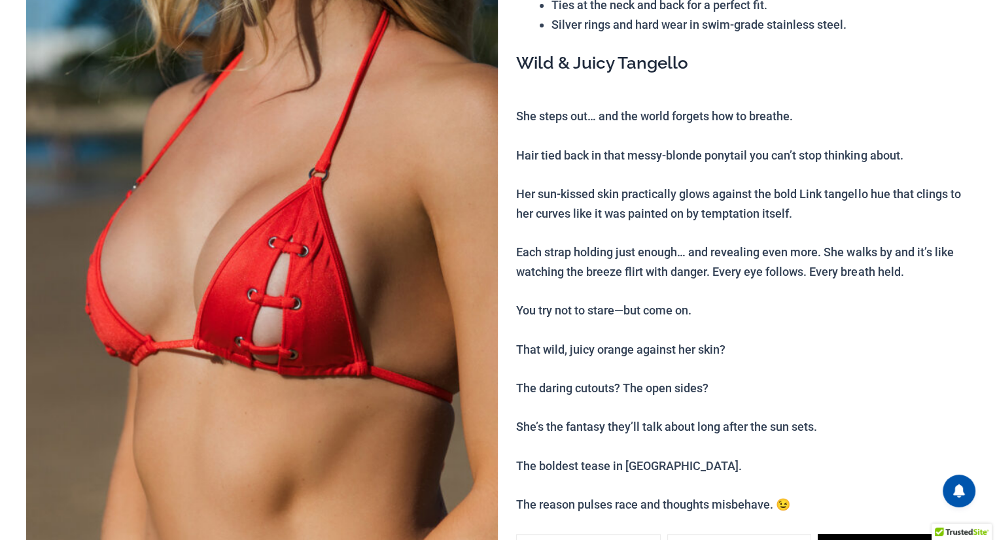
scroll to position [0, 0]
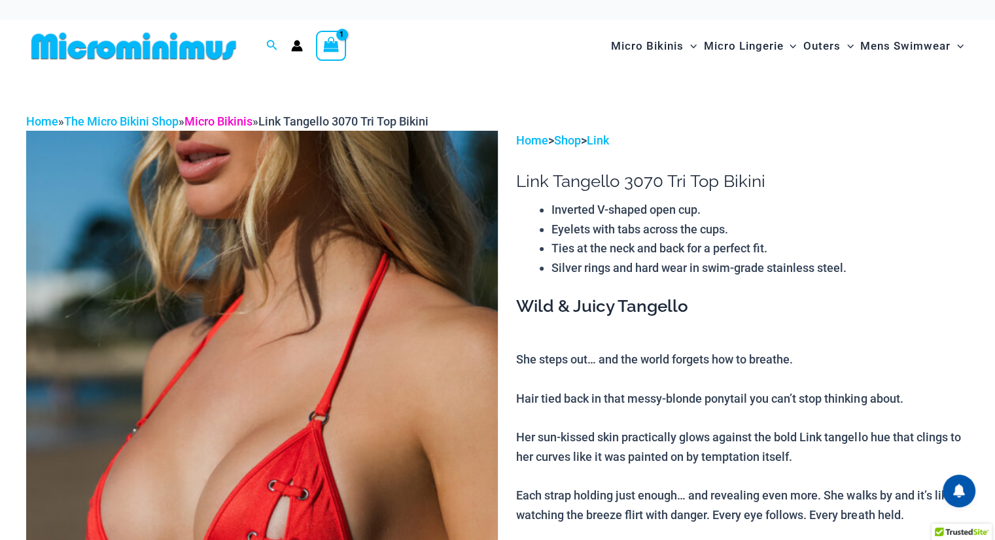
click at [241, 122] on link "Micro Bikinis" at bounding box center [219, 122] width 68 height 14
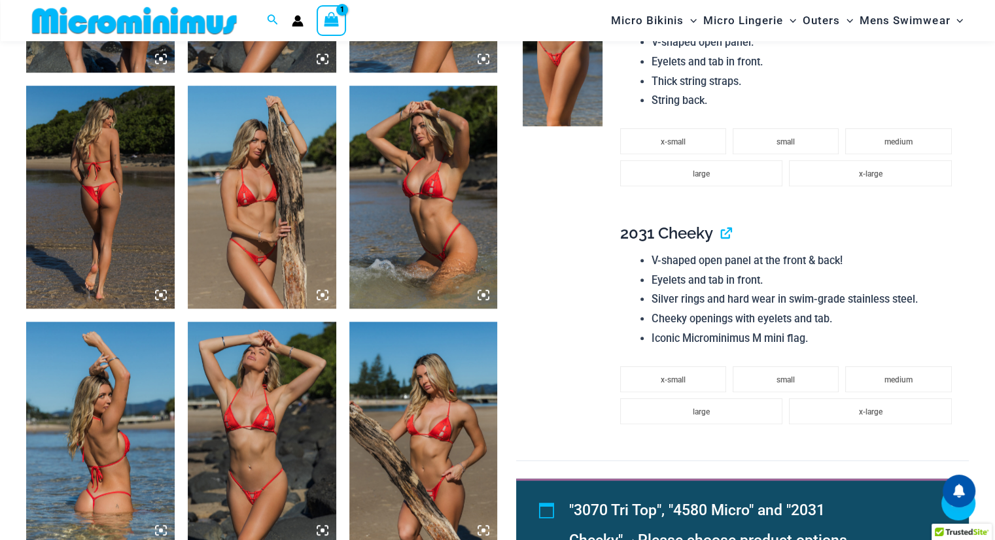
scroll to position [991, 0]
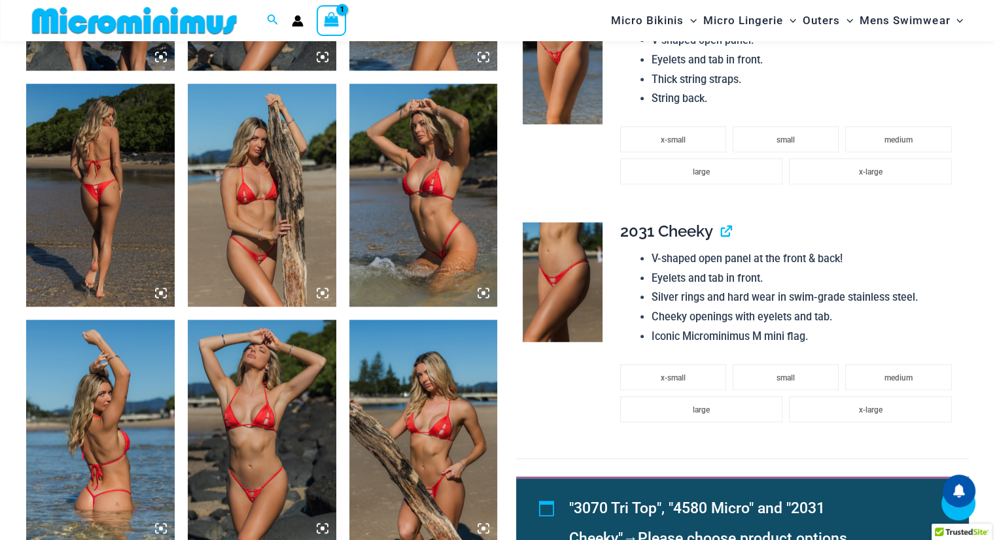
click at [580, 283] on img at bounding box center [563, 282] width 80 height 120
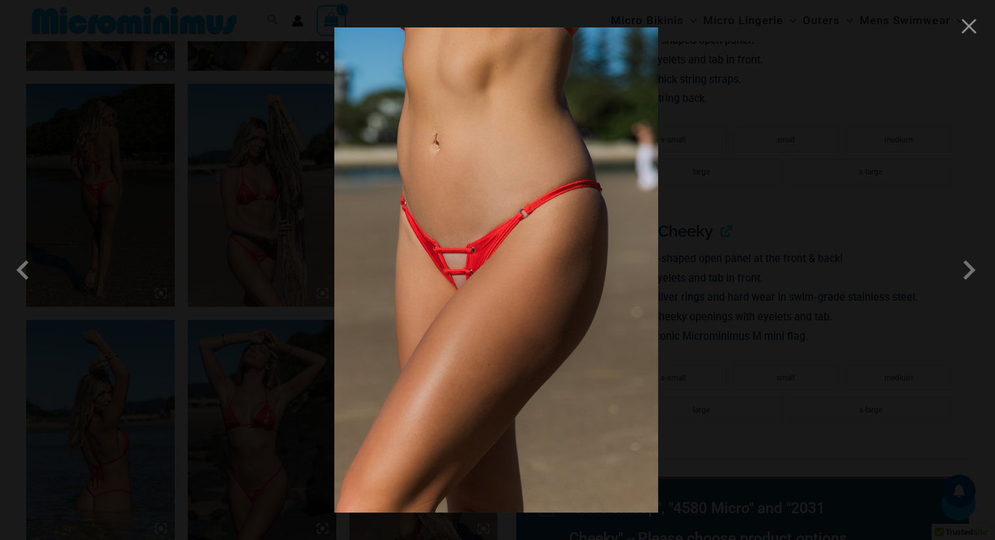
click at [980, 37] on div at bounding box center [497, 270] width 995 height 540
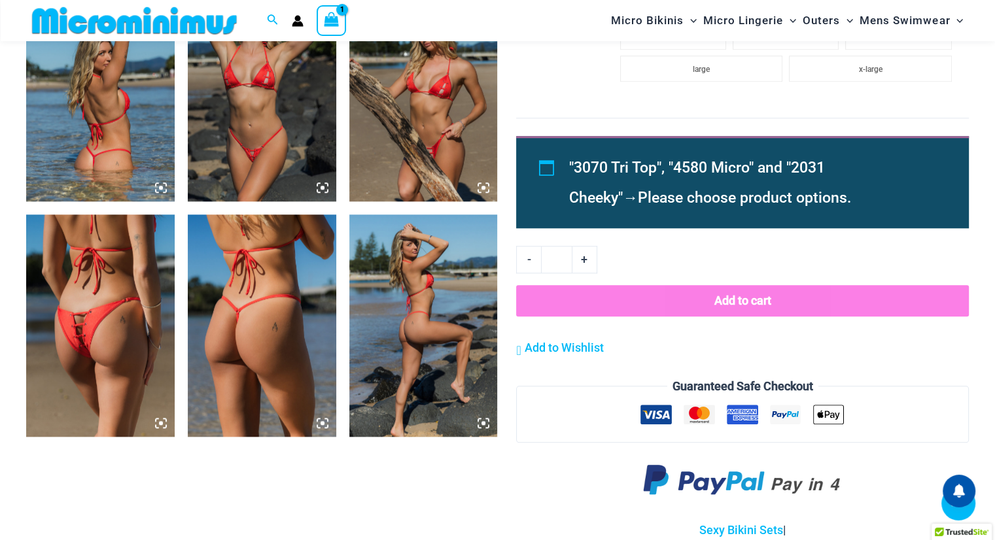
scroll to position [1379, 0]
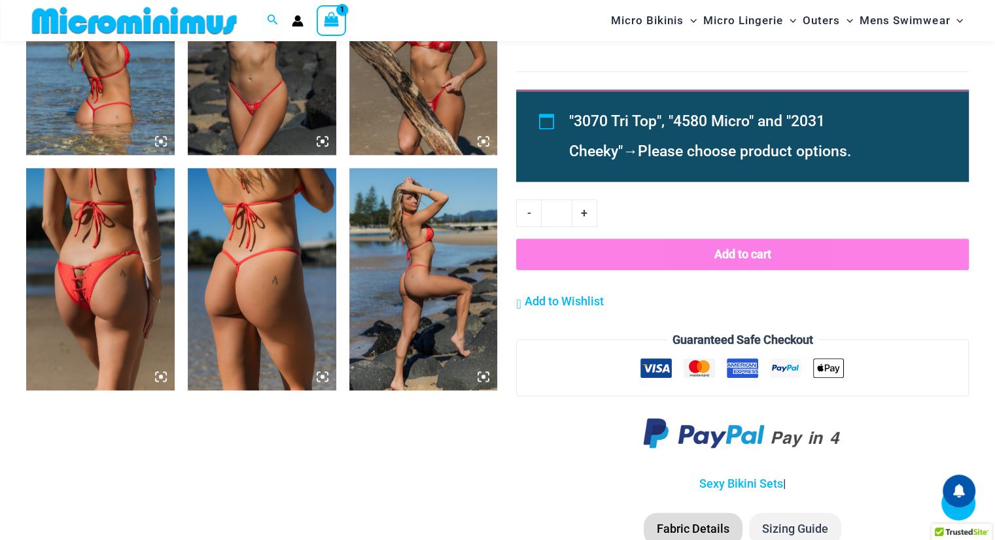
click at [84, 294] on img at bounding box center [100, 279] width 149 height 222
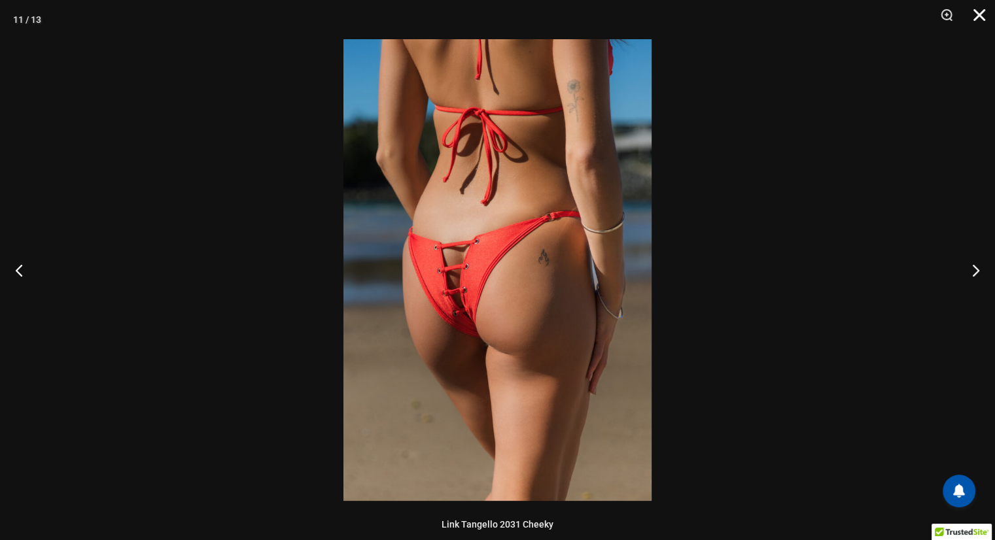
click at [979, 14] on button "Close" at bounding box center [975, 19] width 33 height 39
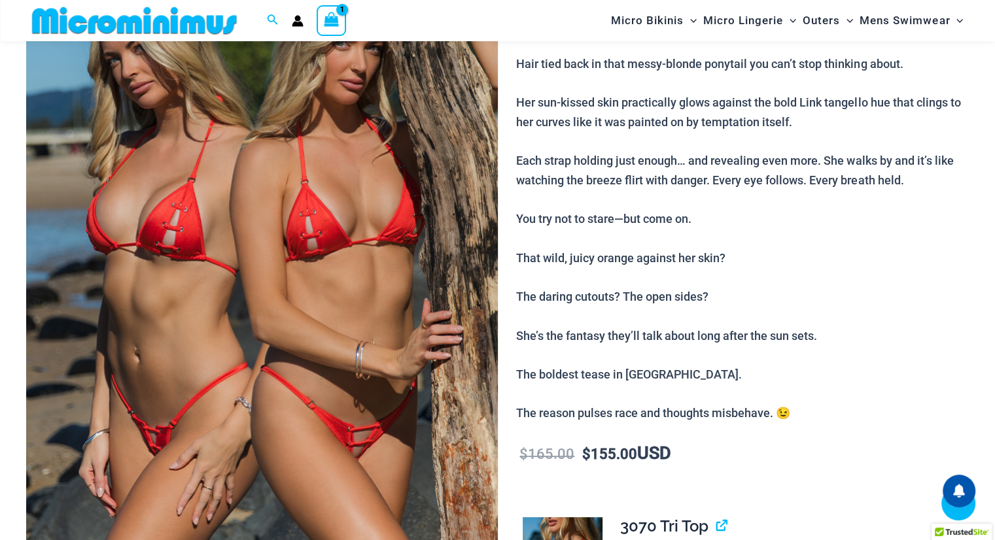
scroll to position [0, 0]
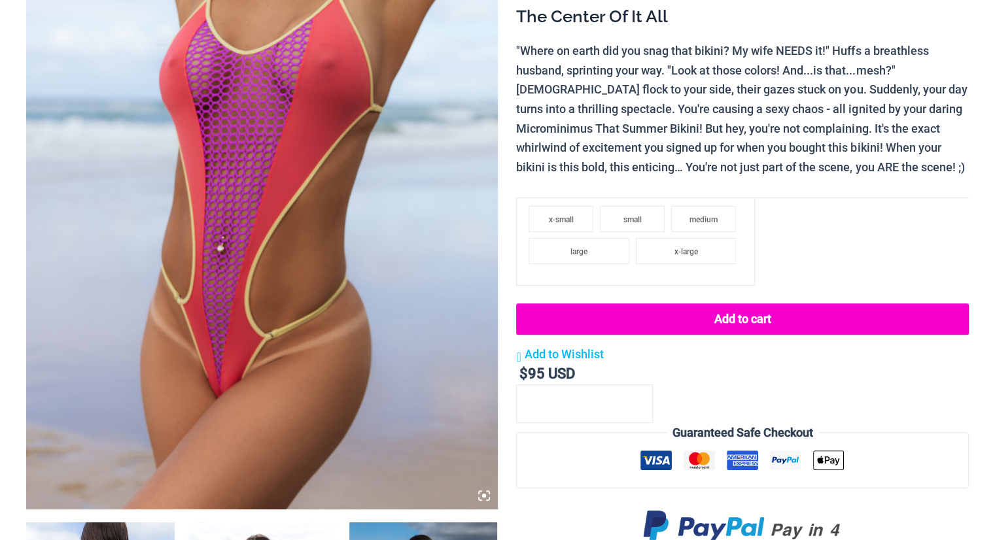
scroll to position [331, 0]
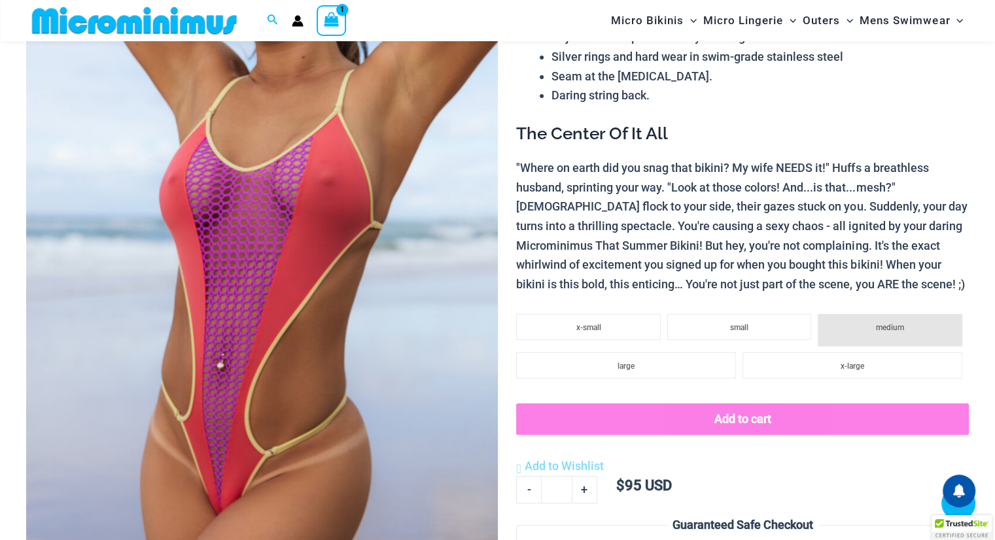
scroll to position [0, 0]
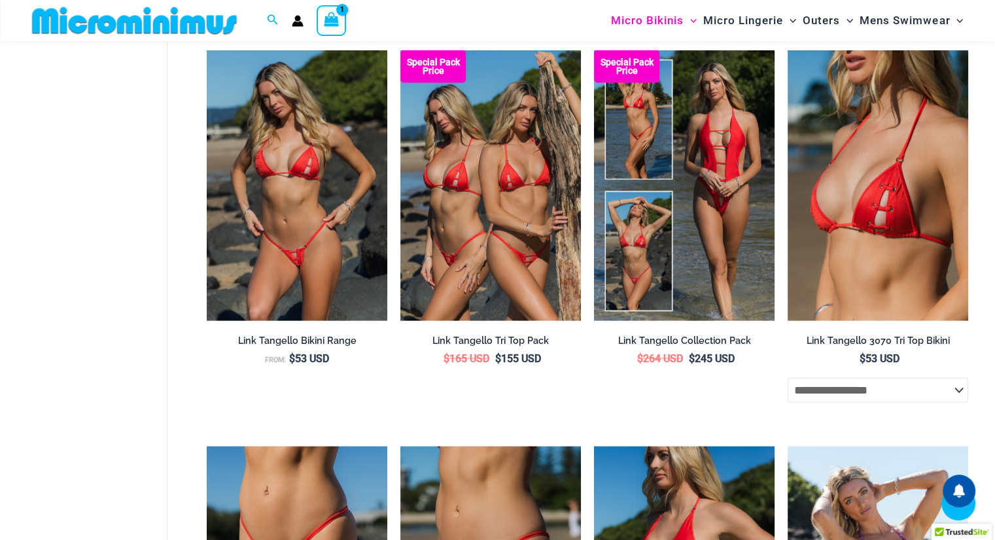
scroll to position [2801, 0]
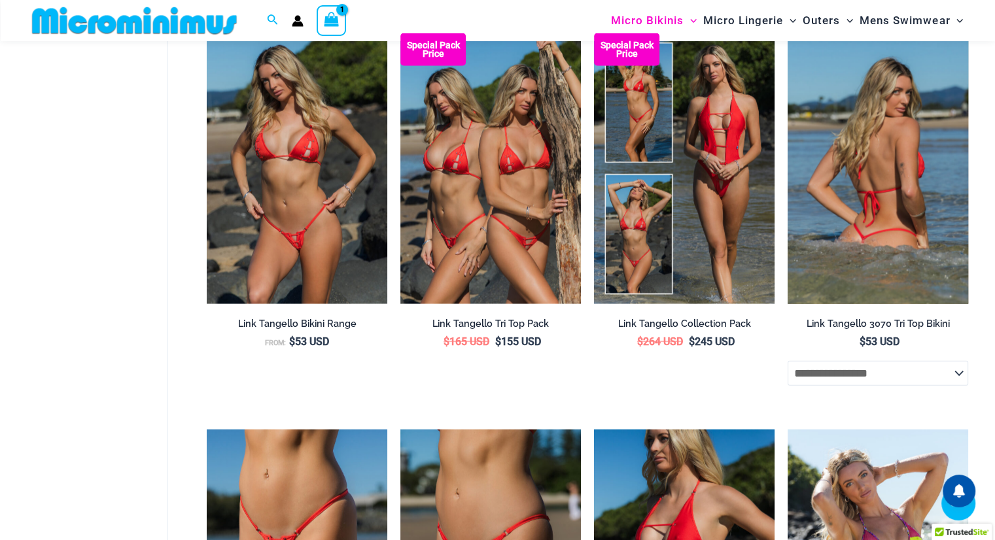
click at [921, 378] on select "**********" at bounding box center [878, 373] width 181 height 25
click at [921, 376] on select "**********" at bounding box center [878, 373] width 181 height 25
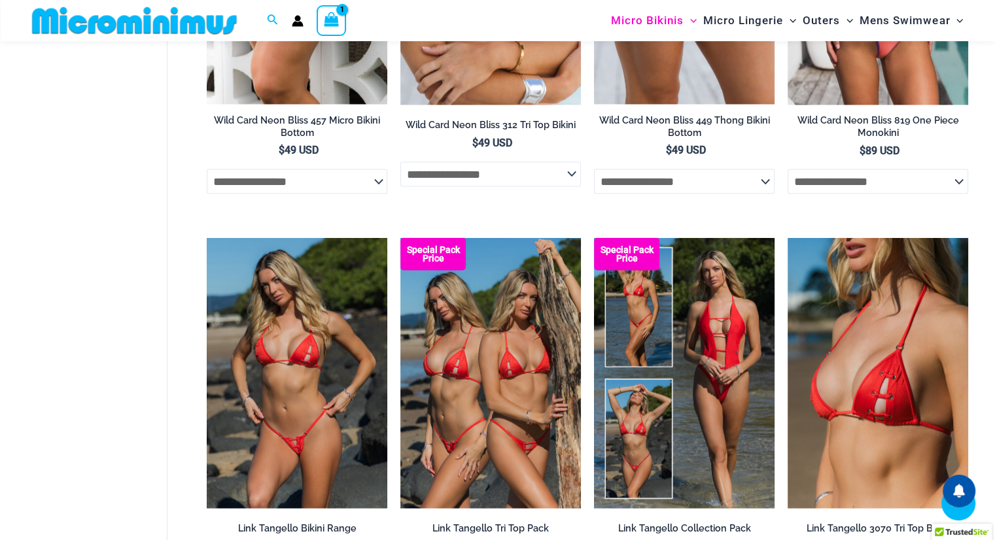
scroll to position [2596, 0]
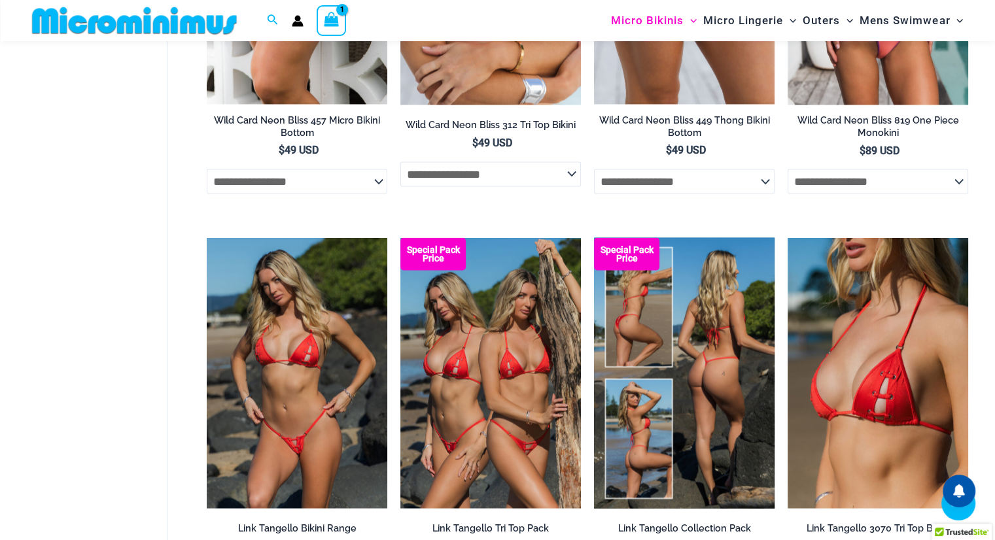
click at [672, 304] on img at bounding box center [684, 373] width 181 height 271
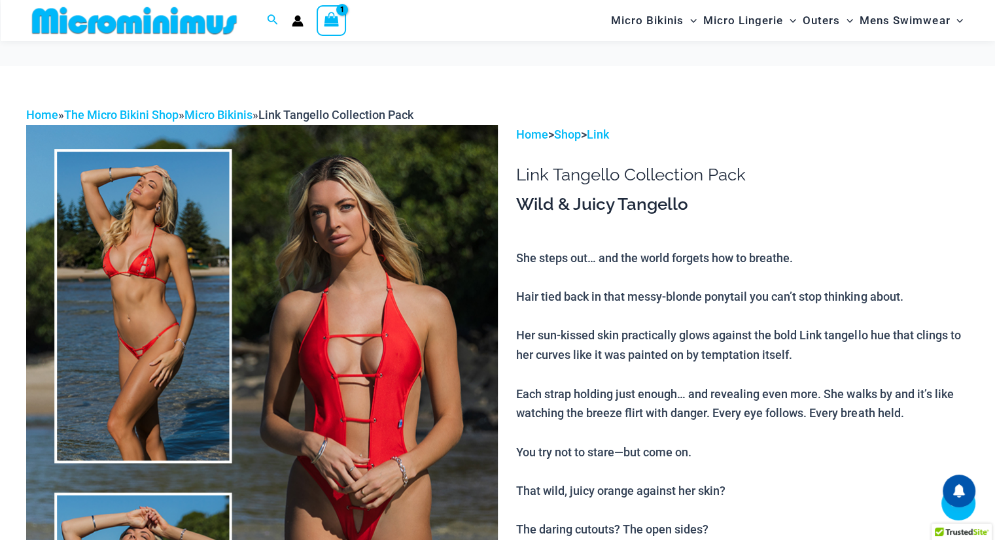
scroll to position [371, 0]
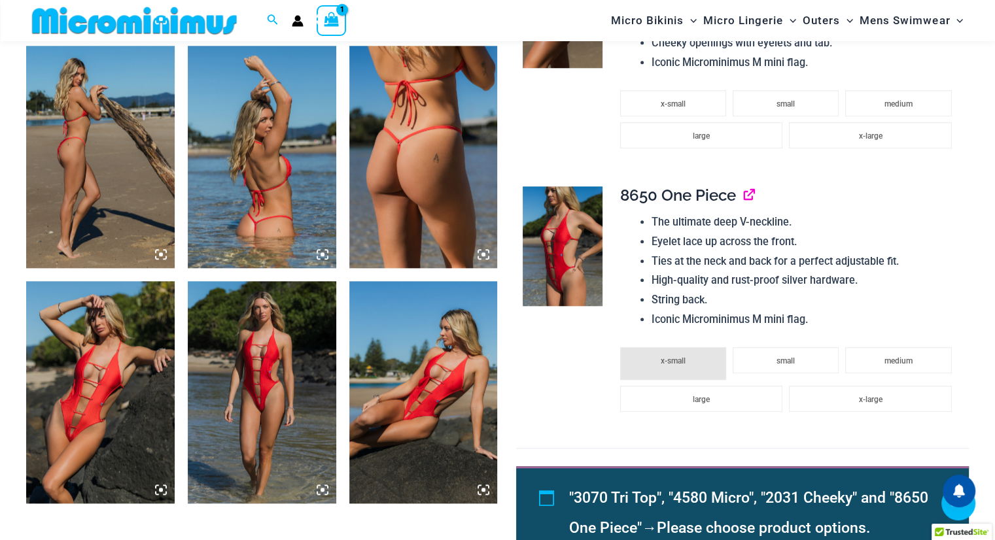
scroll to position [1256, 0]
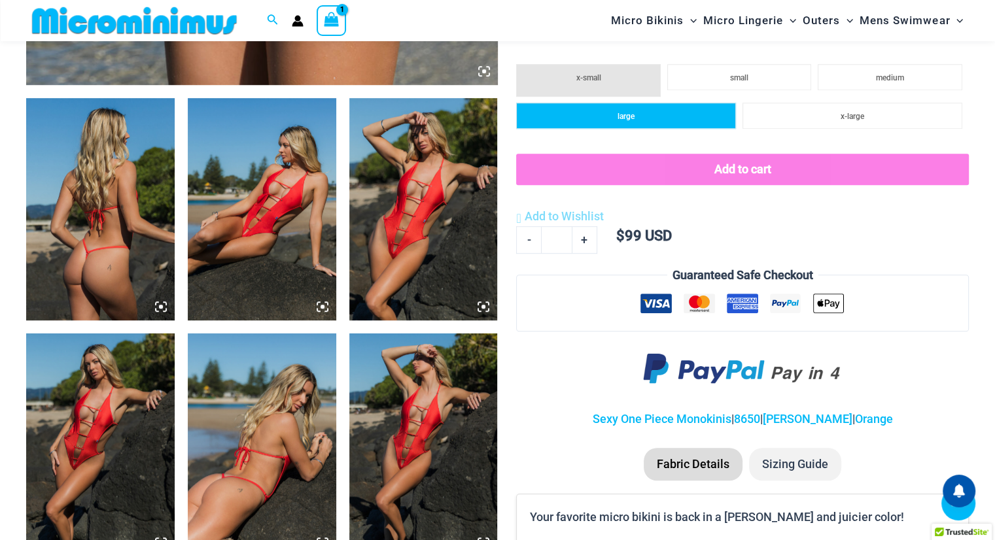
scroll to position [764, 0]
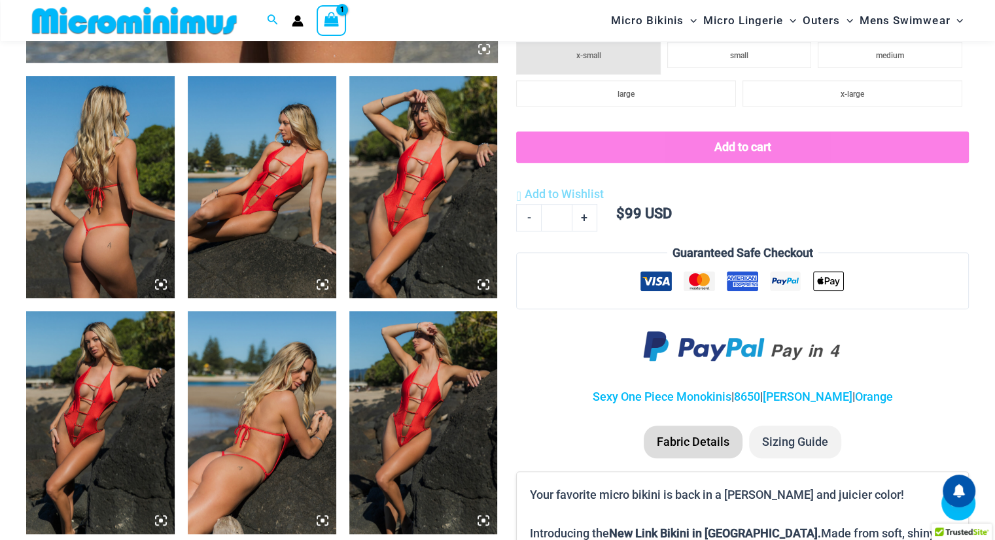
click at [270, 166] on img at bounding box center [262, 187] width 149 height 222
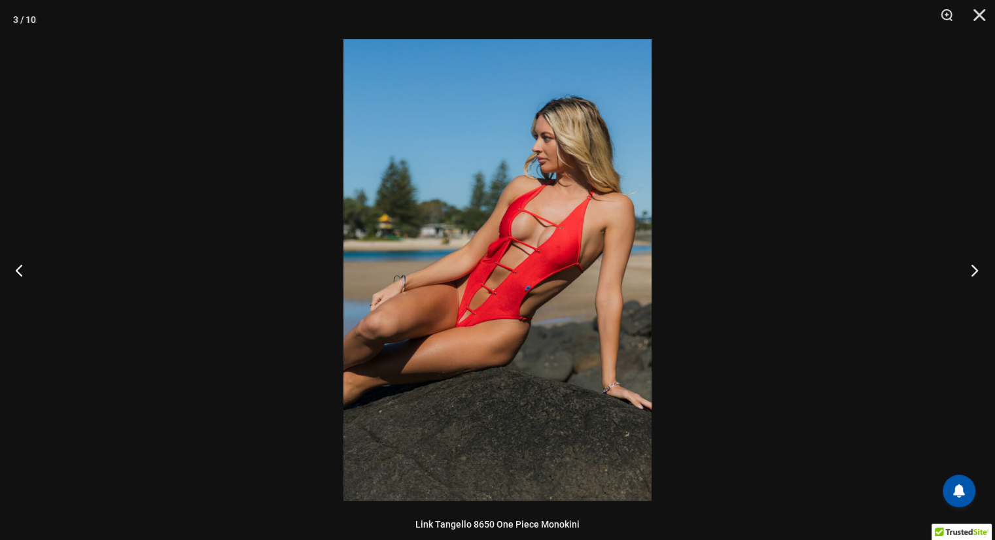
click at [968, 268] on button "Next" at bounding box center [970, 270] width 49 height 65
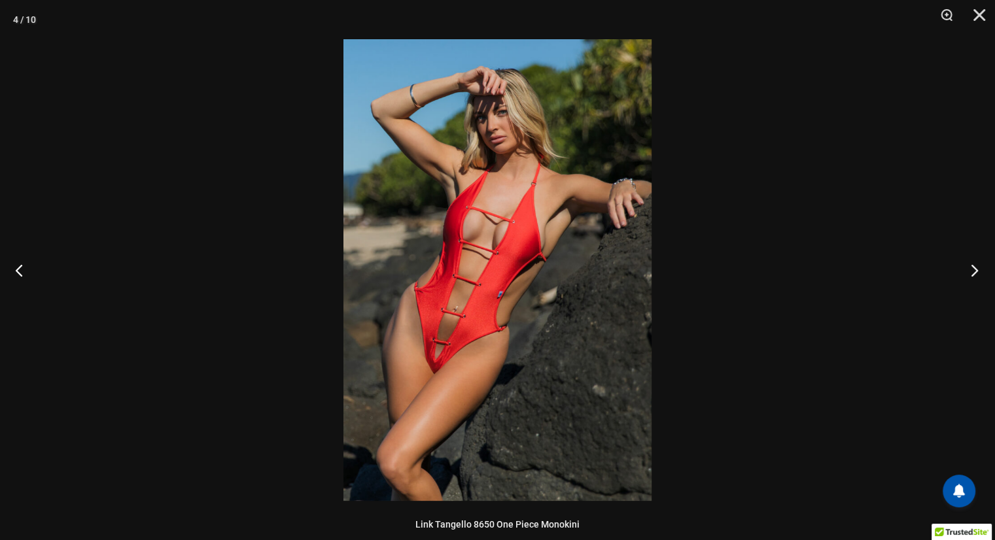
click at [968, 268] on button "Next" at bounding box center [970, 270] width 49 height 65
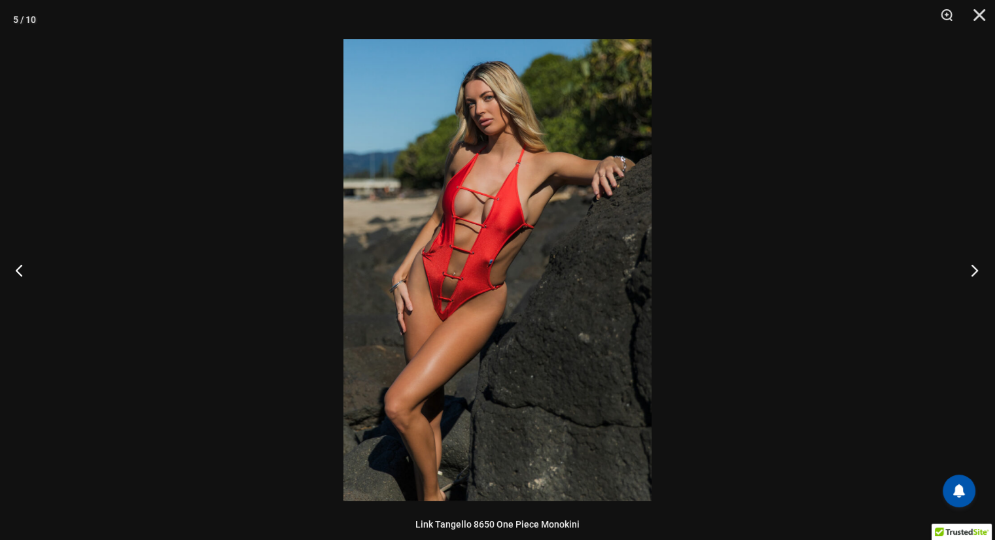
click at [968, 268] on button "Next" at bounding box center [970, 270] width 49 height 65
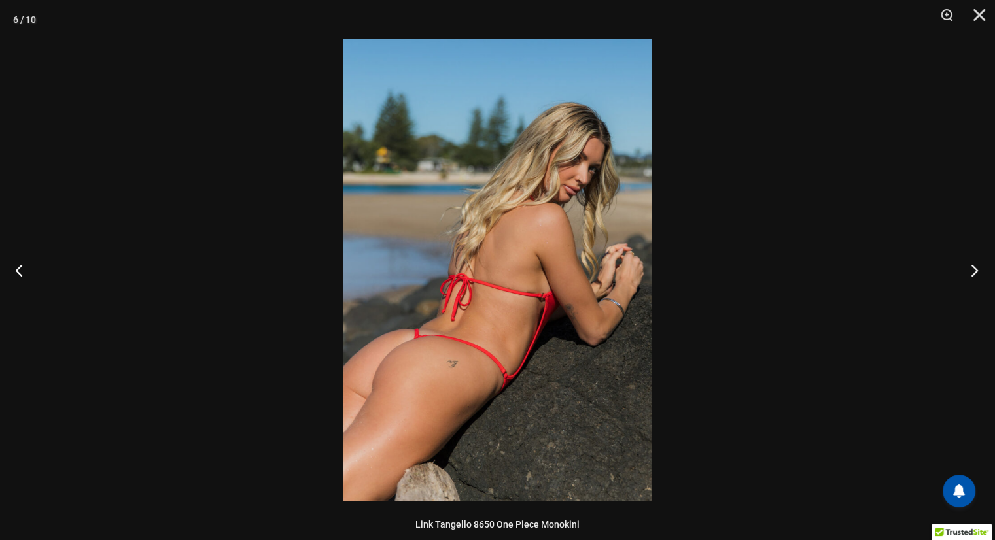
click at [968, 268] on button "Next" at bounding box center [970, 270] width 49 height 65
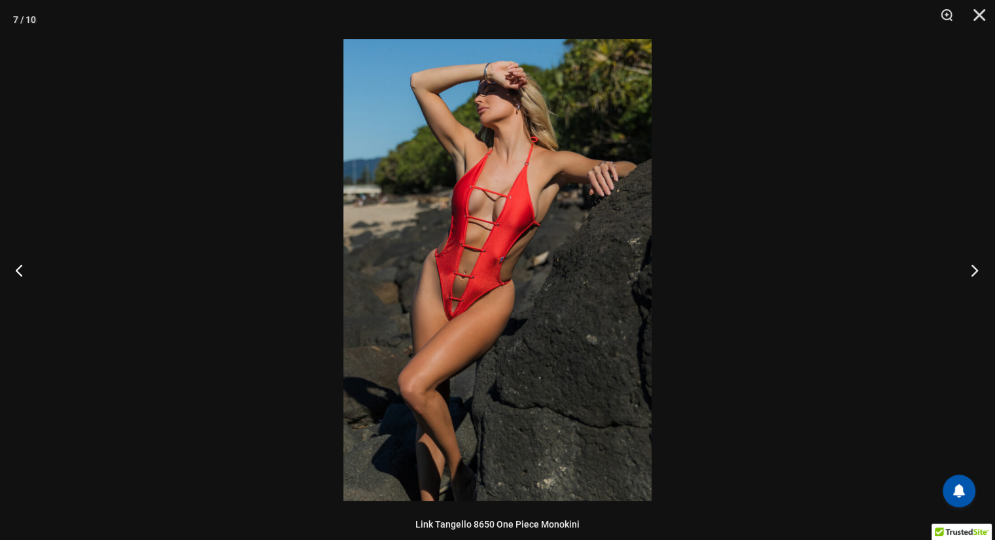
click at [968, 268] on button "Next" at bounding box center [970, 270] width 49 height 65
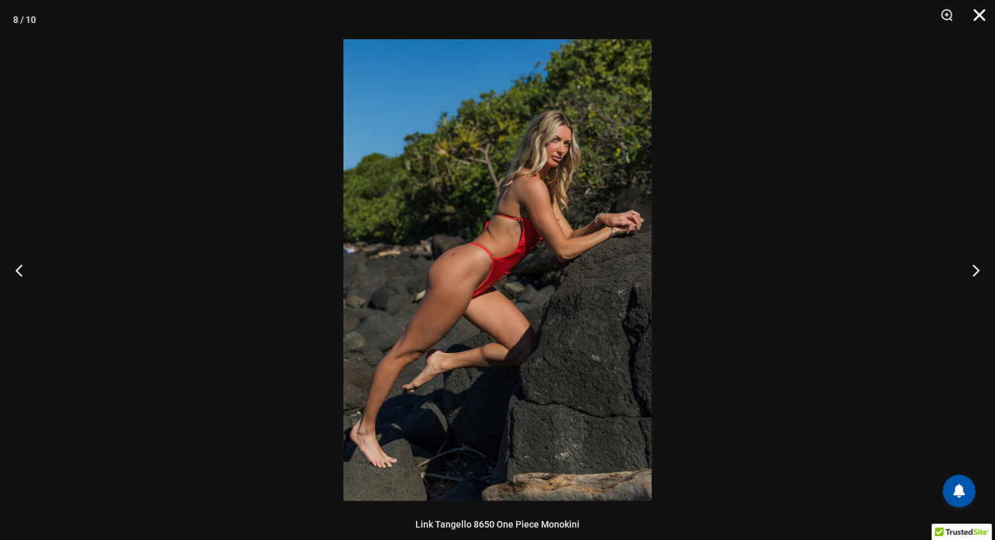
click at [977, 12] on button "Close" at bounding box center [975, 19] width 33 height 39
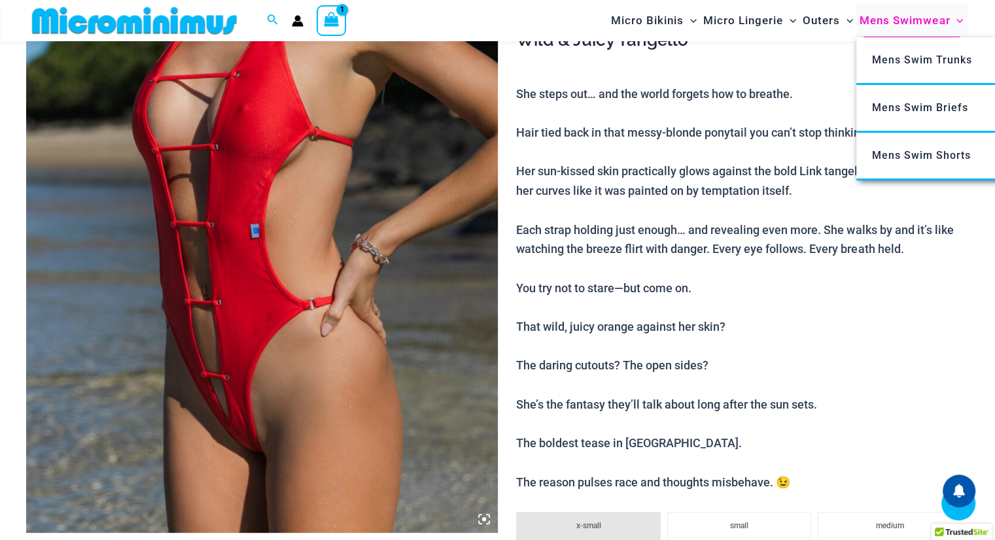
scroll to position [279, 0]
